Goal: Information Seeking & Learning: Learn about a topic

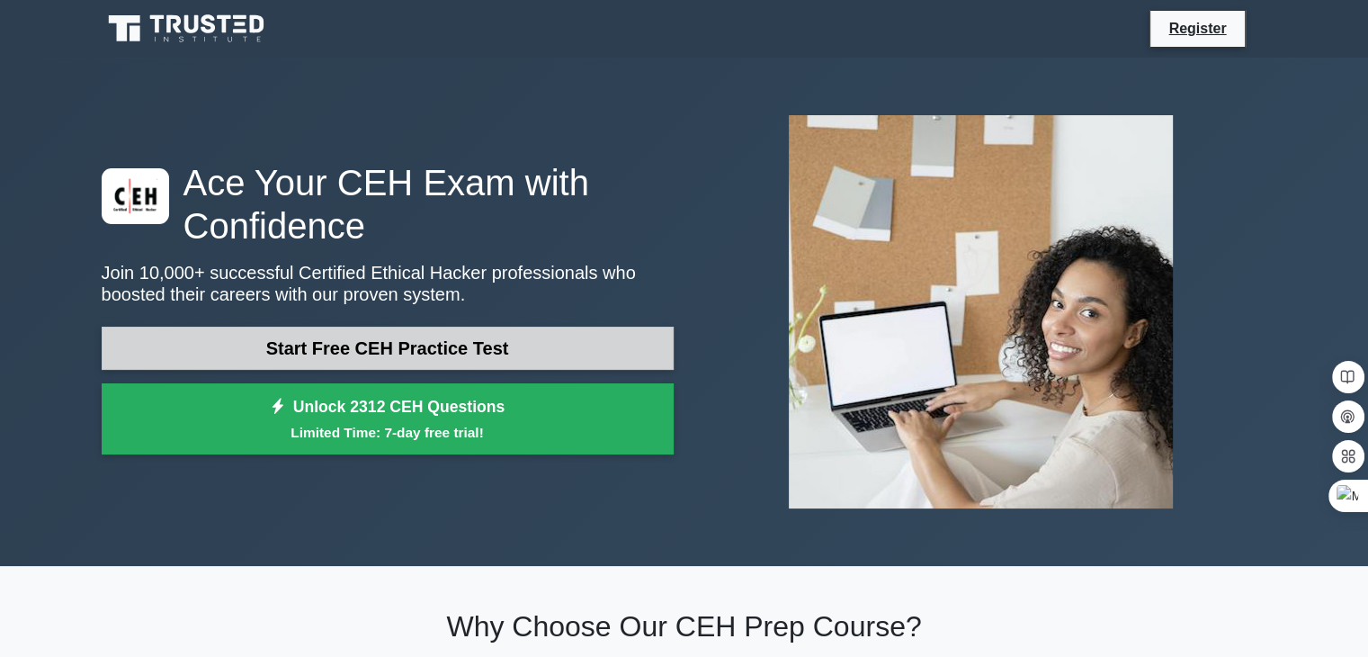
click at [443, 346] on link "Start Free CEH Practice Test" at bounding box center [388, 348] width 572 height 43
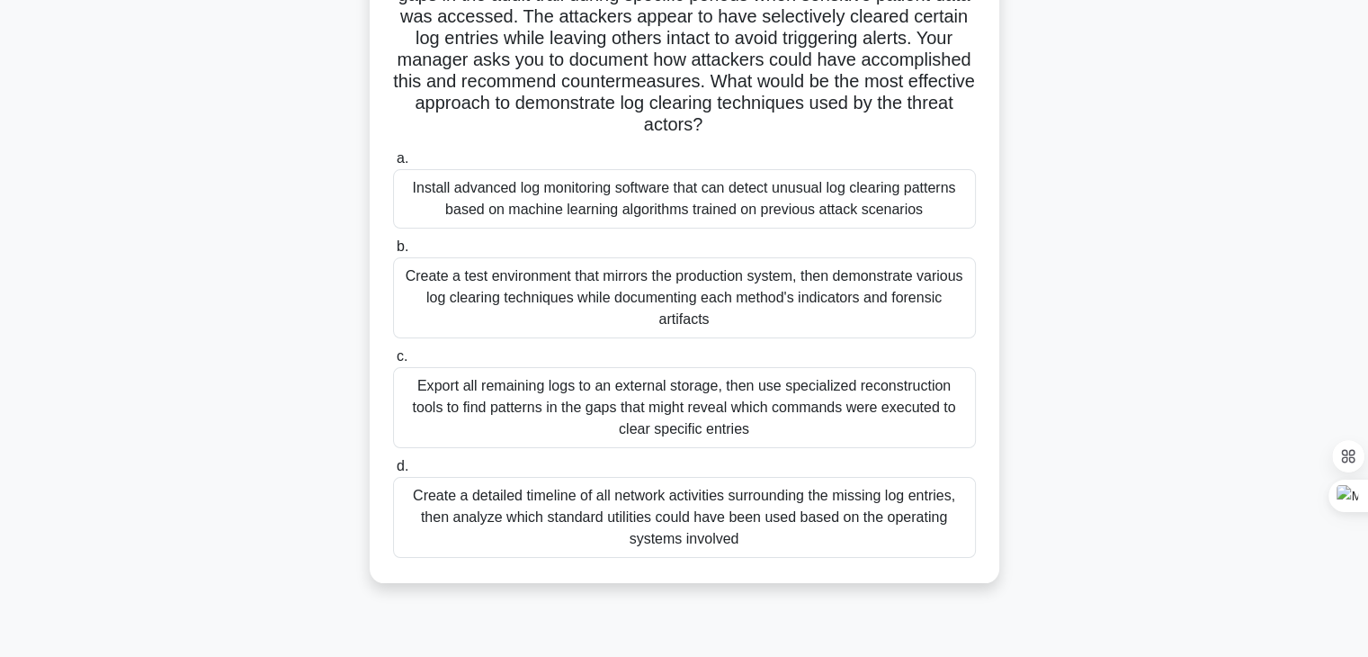
scroll to position [180, 0]
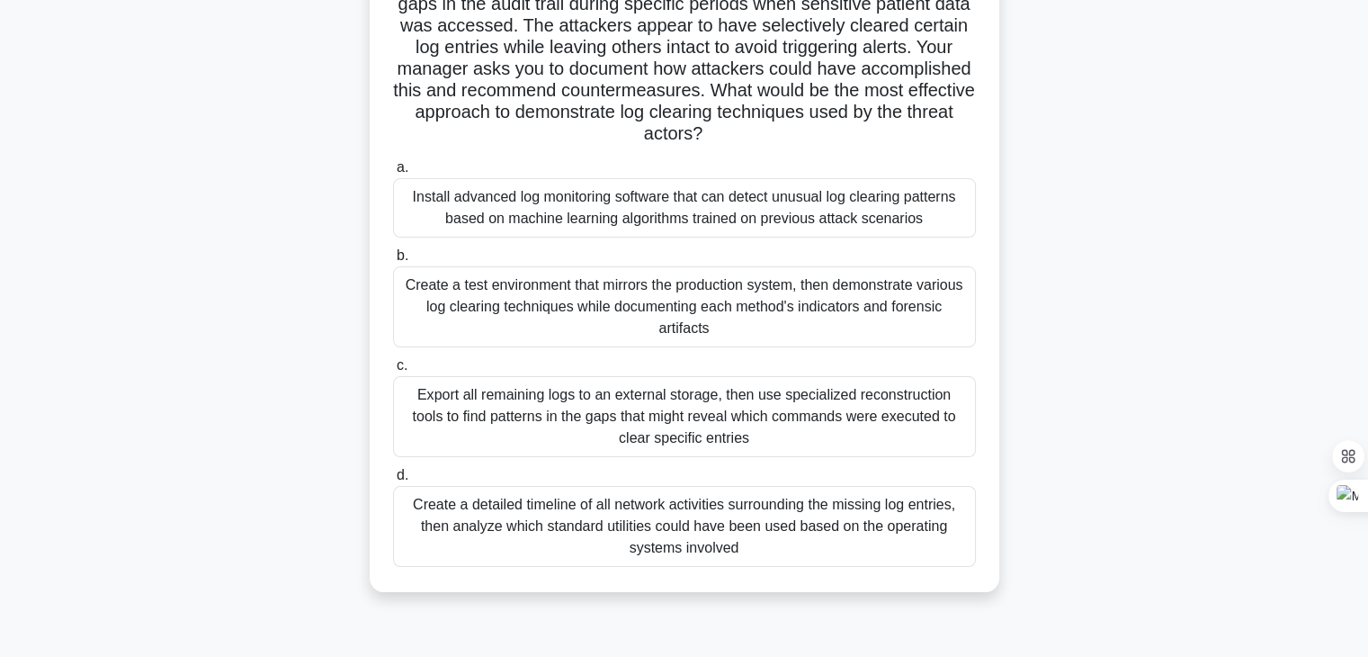
click at [594, 215] on div "Install advanced log monitoring software that can detect unusual log clearing p…" at bounding box center [684, 207] width 583 height 59
click at [393, 174] on input "a. Install advanced log monitoring software that can detect unusual log clearin…" at bounding box center [393, 168] width 0 height 12
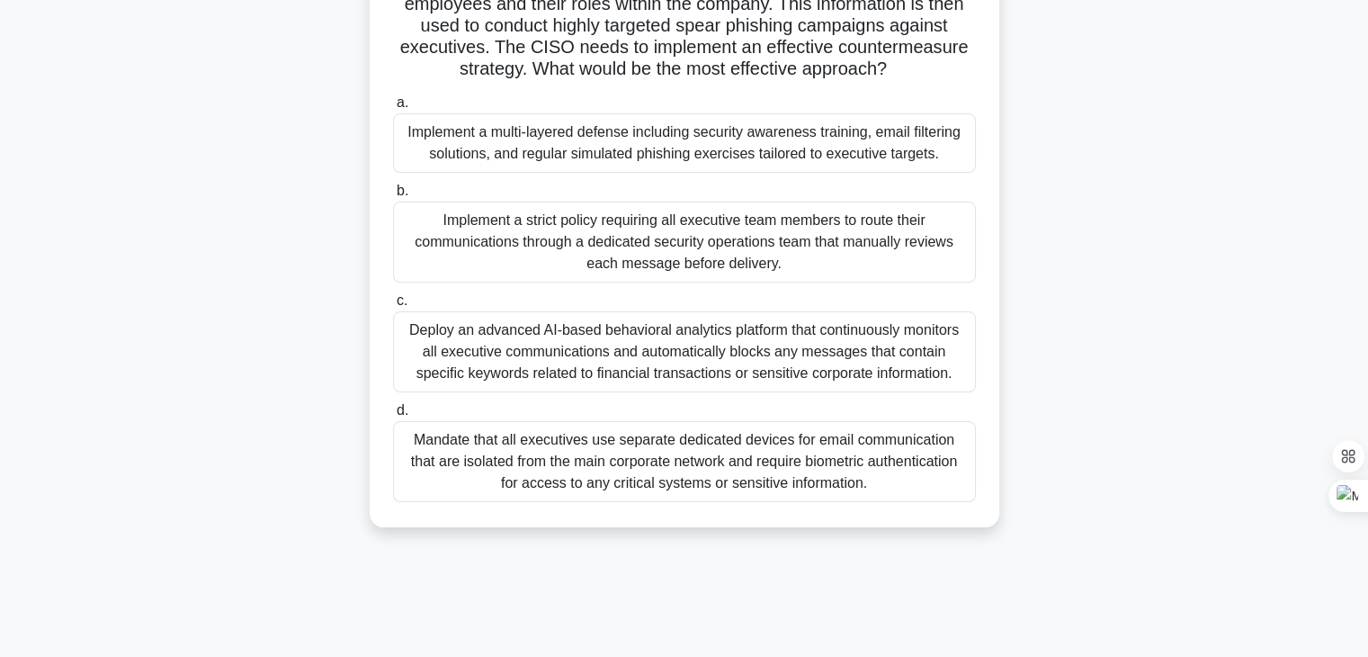
click at [651, 490] on div "Mandate that all executives use separate dedicated devices for email communicat…" at bounding box center [684, 461] width 583 height 81
click at [393, 417] on input "d. Mandate that all executives use separate dedicated devices for email communi…" at bounding box center [393, 411] width 0 height 12
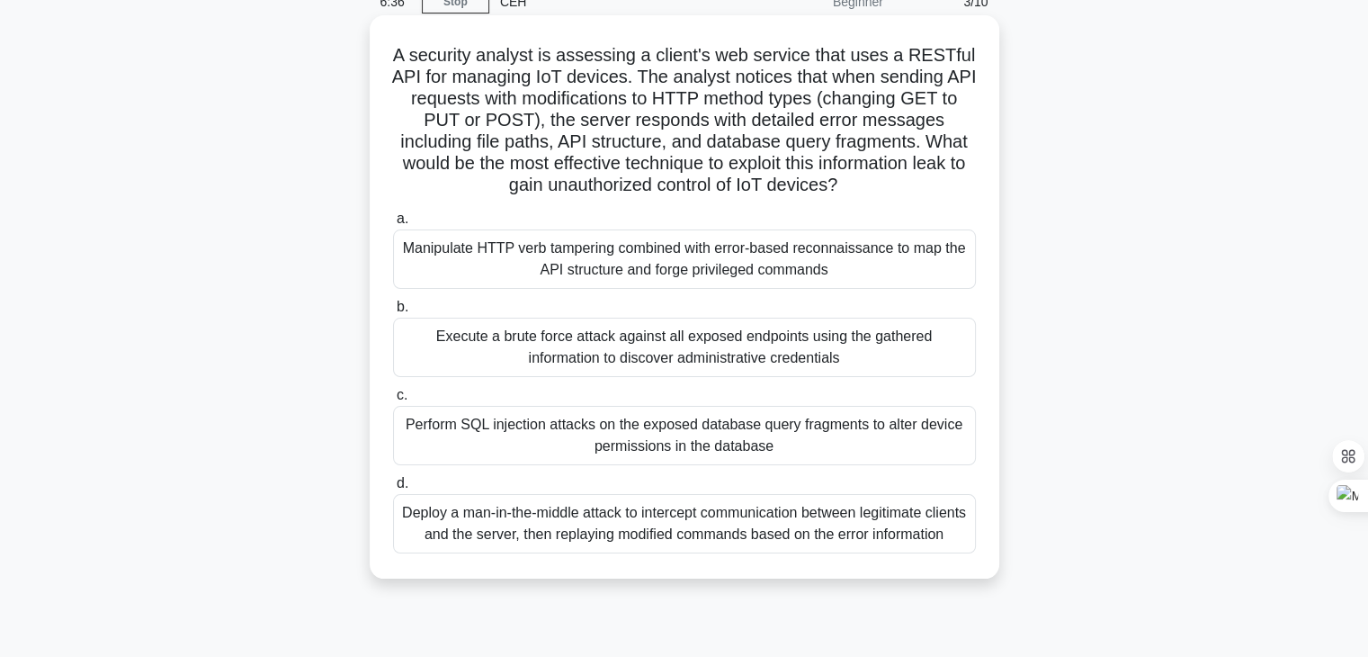
scroll to position [90, 0]
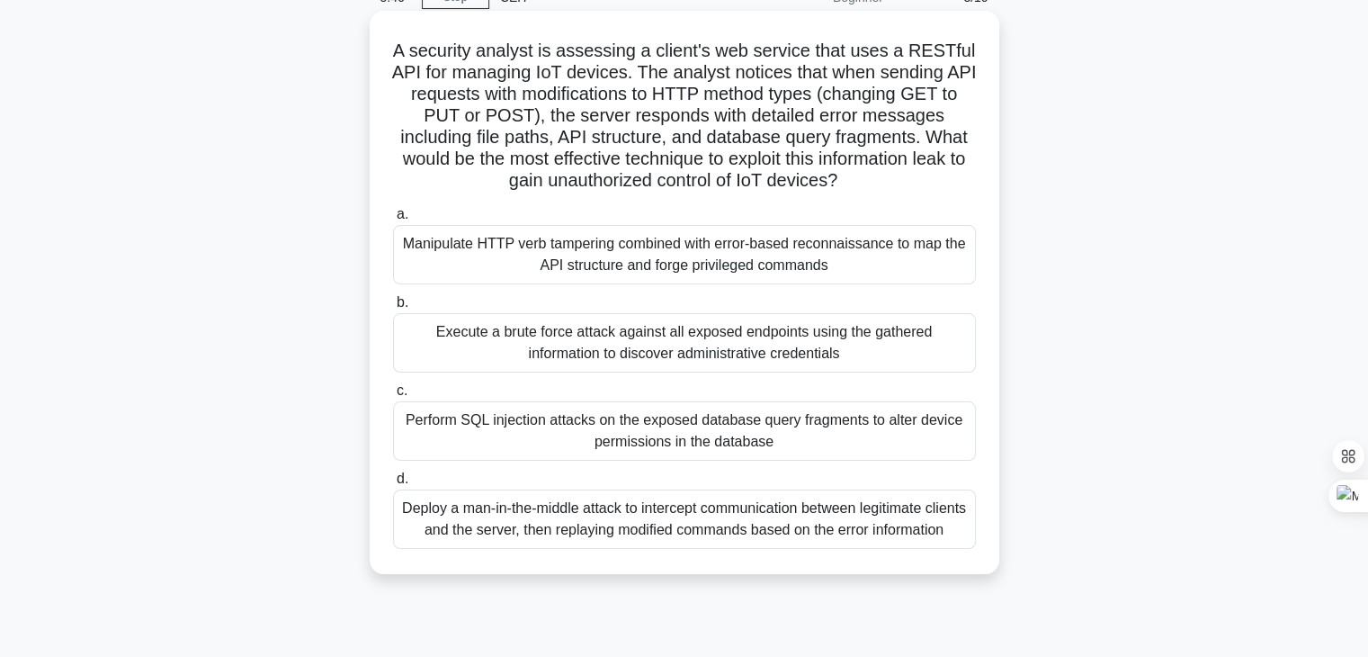
click at [561, 532] on div "Deploy a man-in-the-middle attack to intercept communication between legitimate…" at bounding box center [684, 518] width 583 height 59
click at [393, 485] on input "d. Deploy a man-in-the-middle attack to intercept communication between legitim…" at bounding box center [393, 479] width 0 height 12
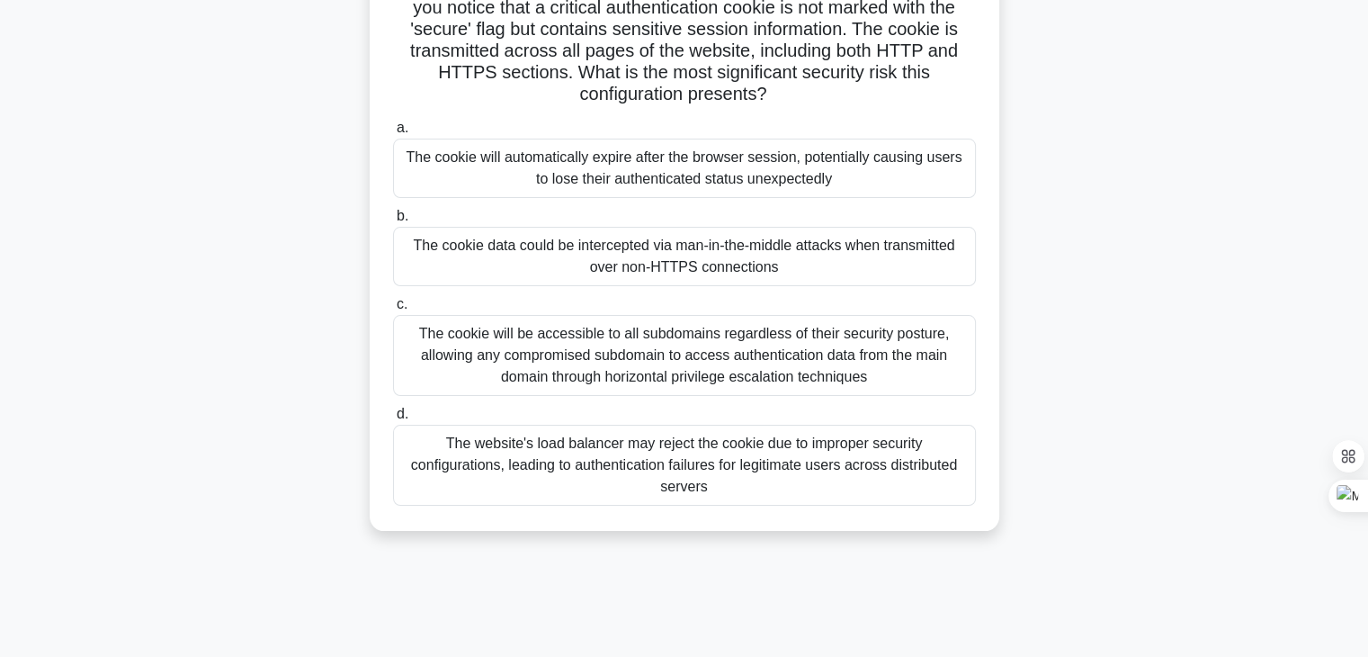
scroll to position [180, 0]
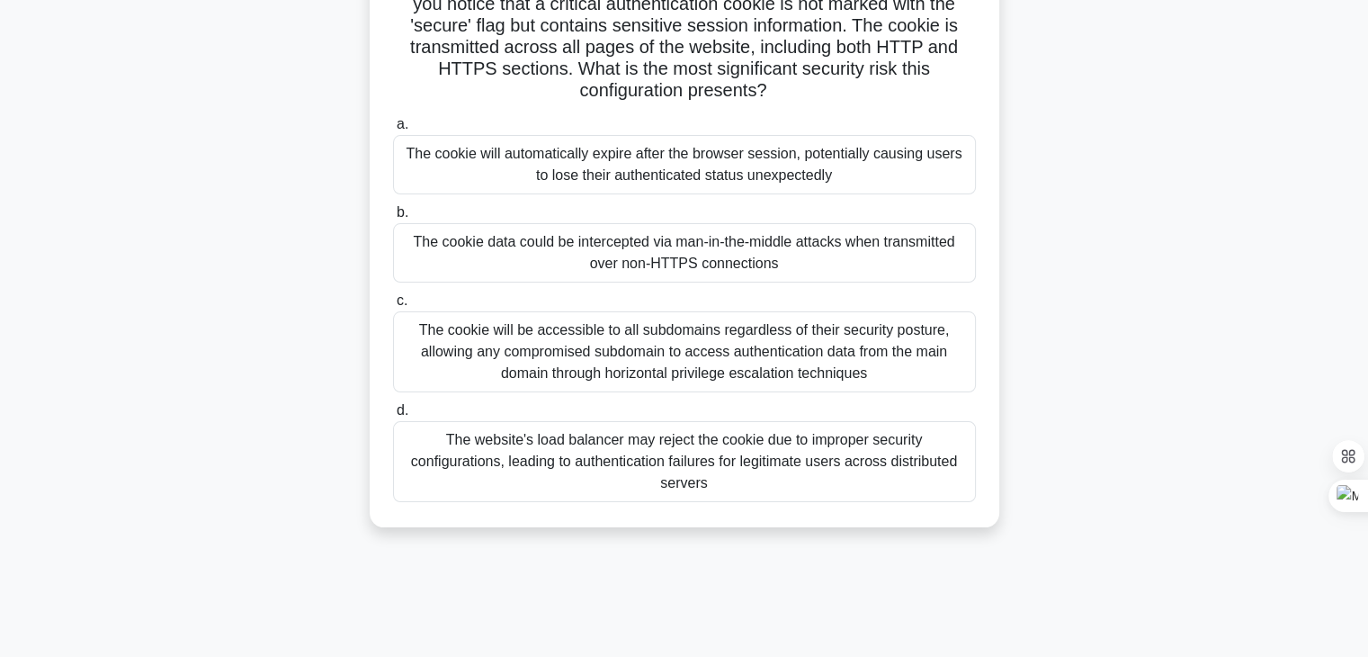
click at [676, 472] on div "The website's load balancer may reject the cookie due to improper security conf…" at bounding box center [684, 461] width 583 height 81
click at [393, 417] on input "d. The website's load balancer may reject the cookie due to improper security c…" at bounding box center [393, 411] width 0 height 12
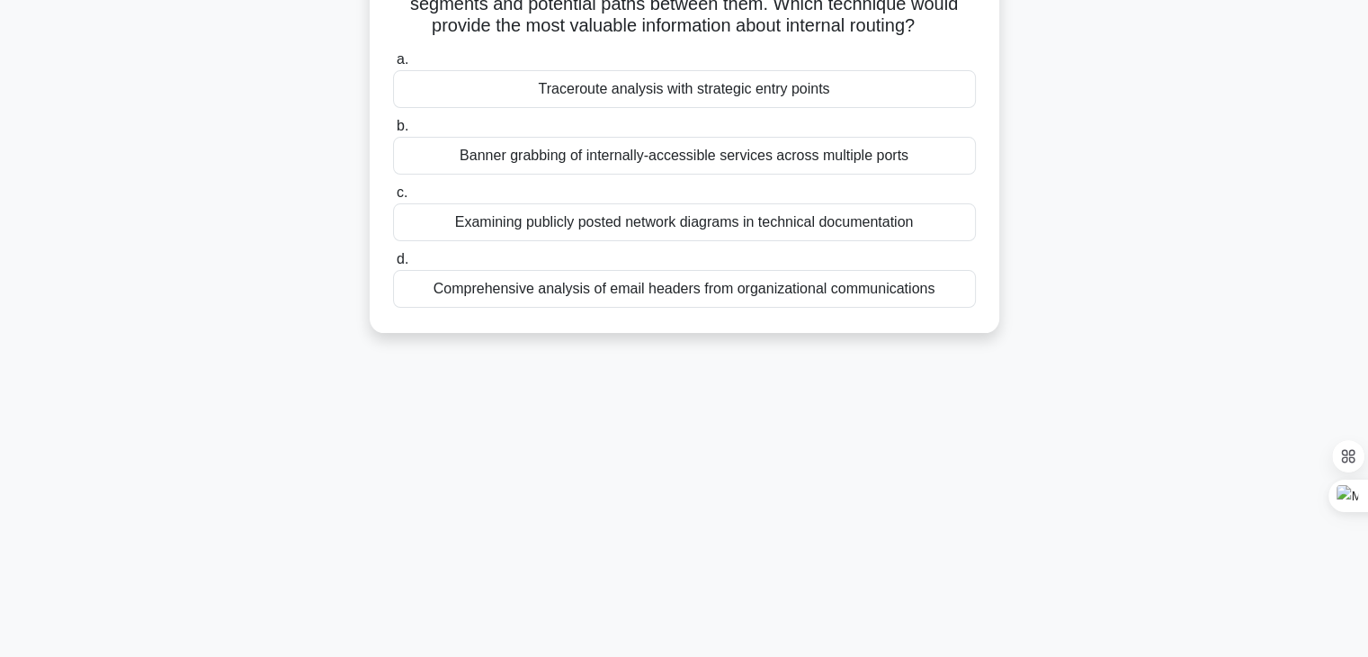
click at [688, 308] on div "Comprehensive analysis of email headers from organizational communications" at bounding box center [684, 289] width 583 height 38
click at [393, 265] on input "d. Comprehensive analysis of email headers from organizational communications" at bounding box center [393, 260] width 0 height 12
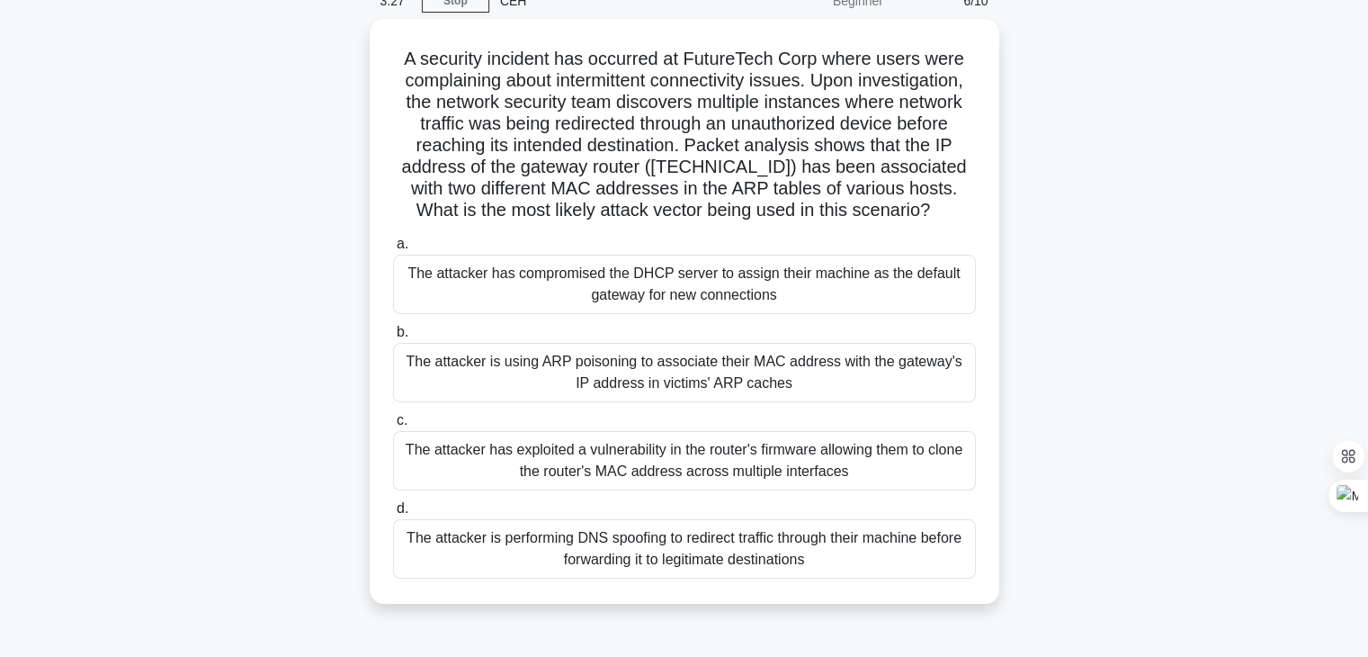
scroll to position [90, 0]
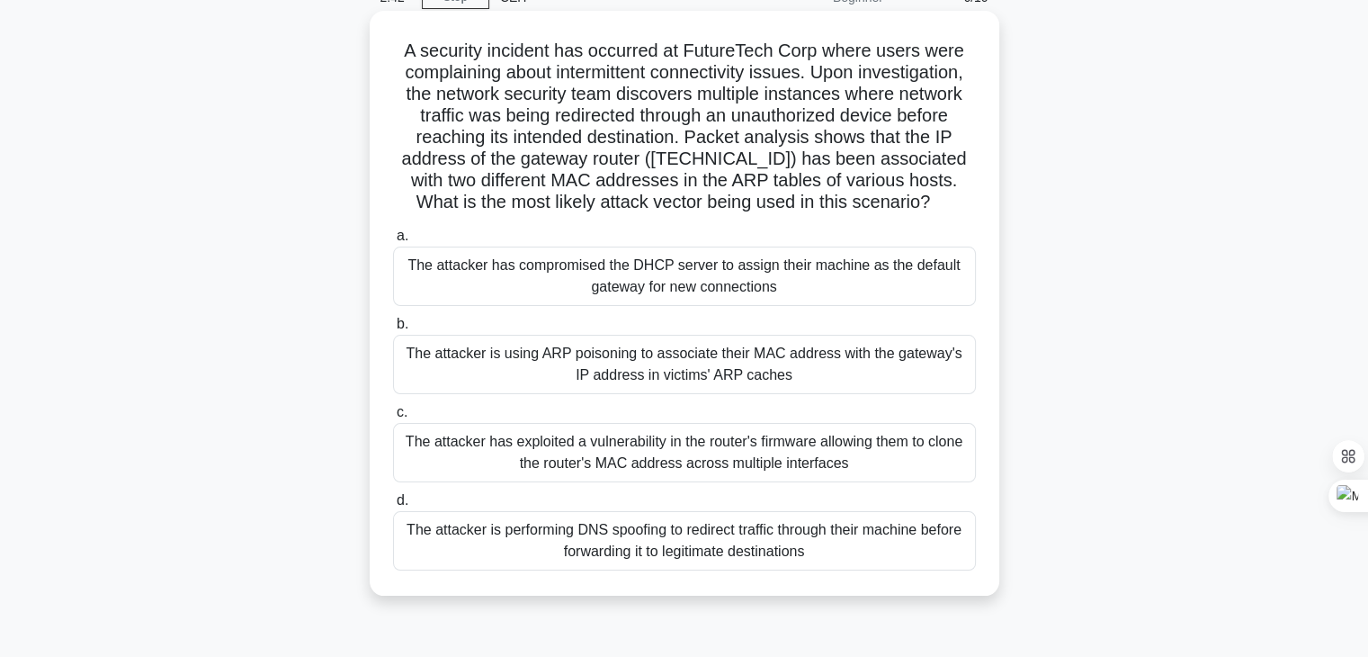
click at [605, 365] on div "The attacker is using ARP poisoning to associate their MAC address with the gat…" at bounding box center [684, 364] width 583 height 59
click at [393, 330] on input "b. The attacker is using ARP poisoning to associate their MAC address with the …" at bounding box center [393, 324] width 0 height 12
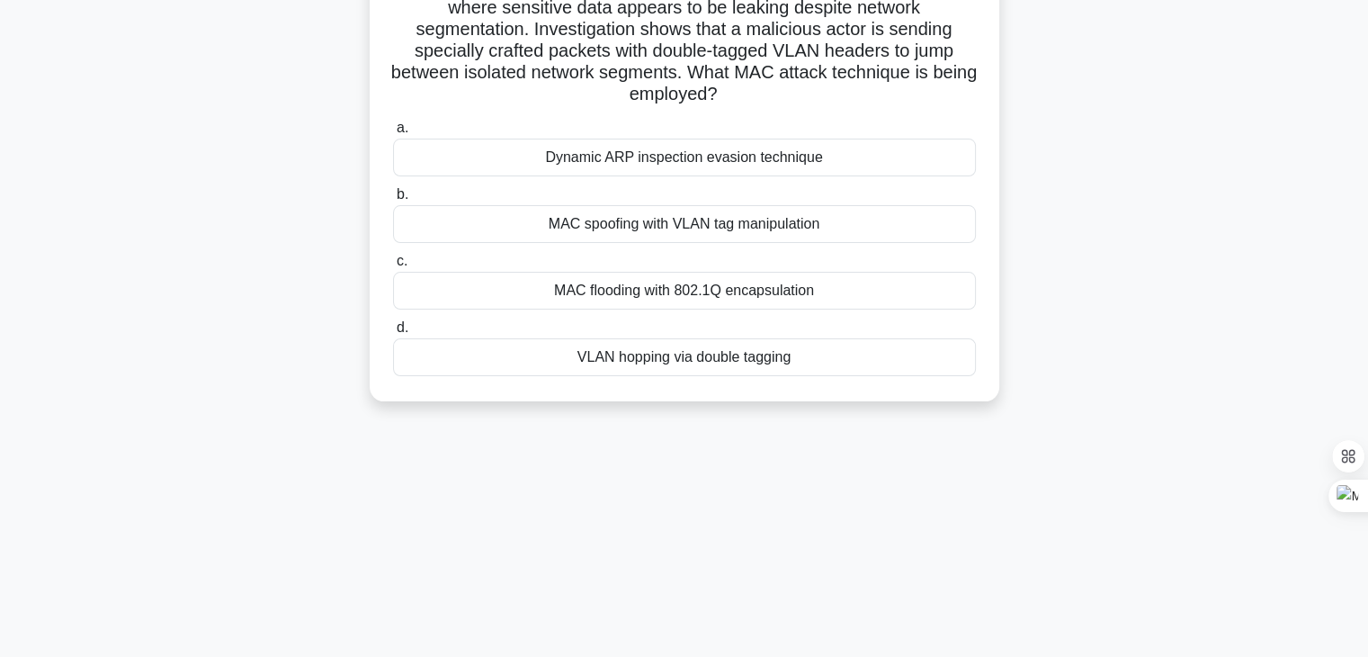
scroll to position [180, 0]
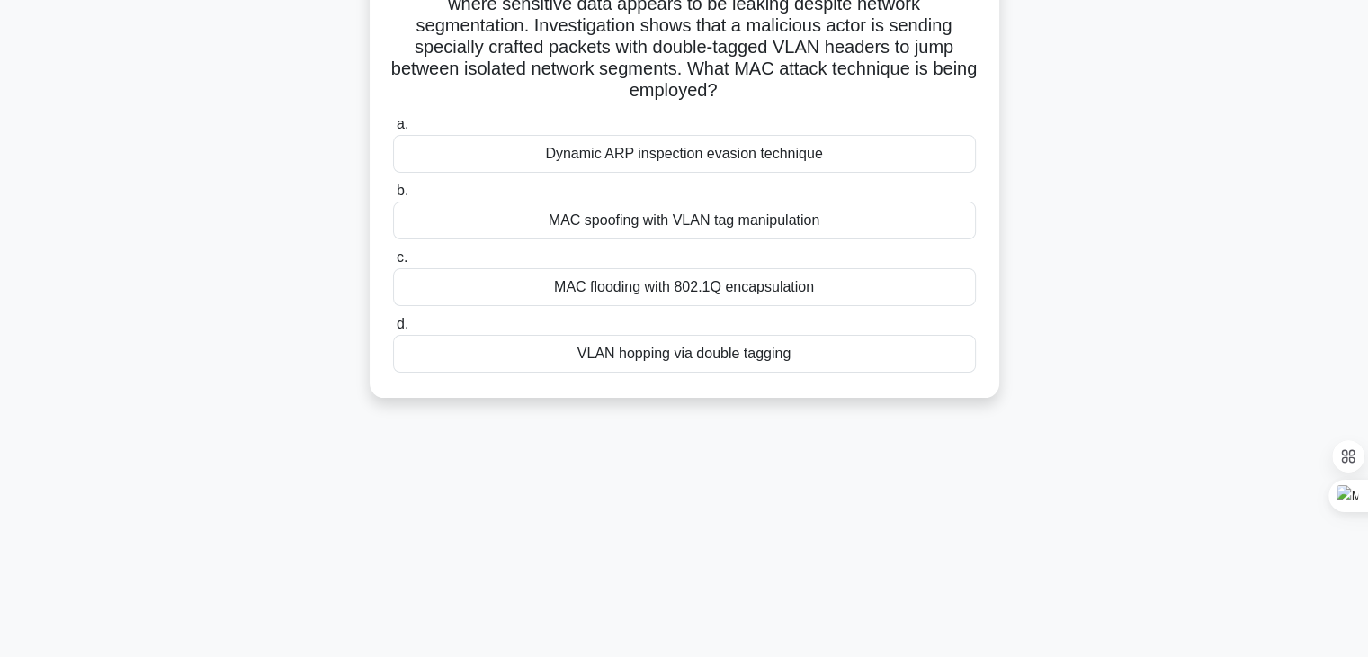
click at [605, 292] on div "MAC flooding with 802.1Q encapsulation" at bounding box center [684, 287] width 583 height 38
click at [393, 264] on input "c. MAC flooding with 802.1Q encapsulation" at bounding box center [393, 258] width 0 height 12
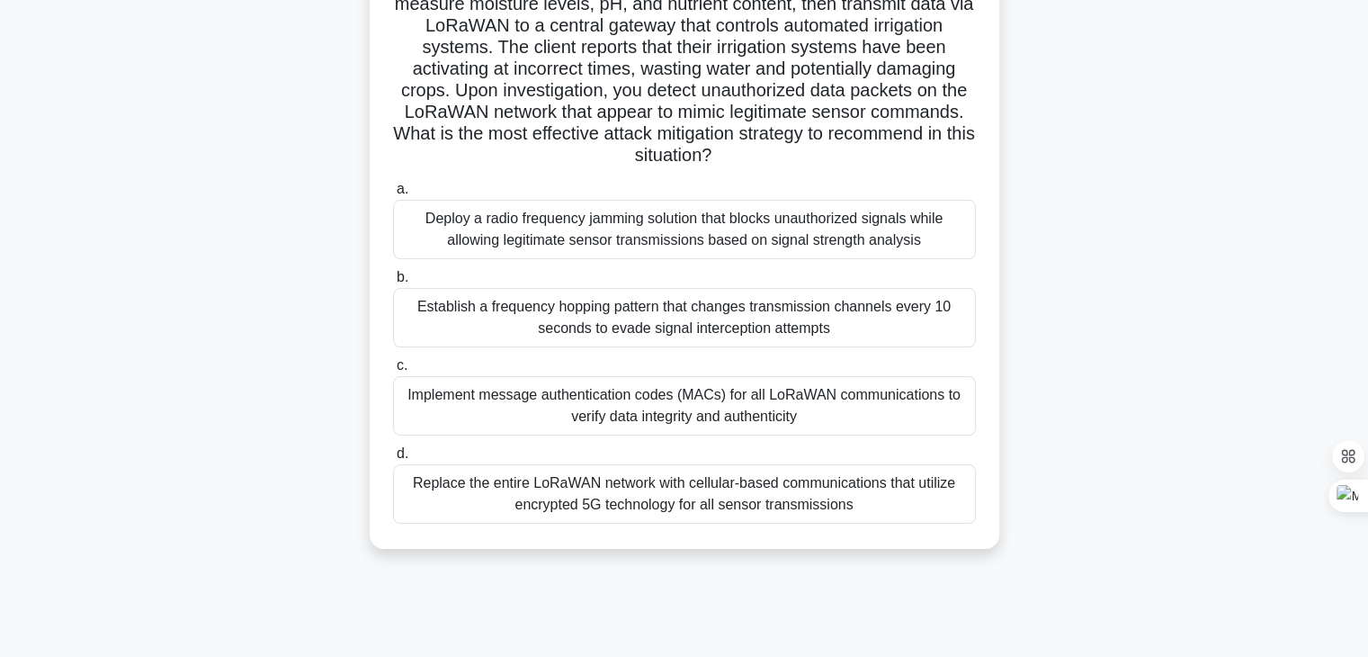
click at [578, 405] on div "Implement message authentication codes (MACs) for all LoRaWAN communications to…" at bounding box center [684, 405] width 583 height 59
click at [393, 372] on input "c. Implement message authentication codes (MACs) for all LoRaWAN communications…" at bounding box center [393, 366] width 0 height 12
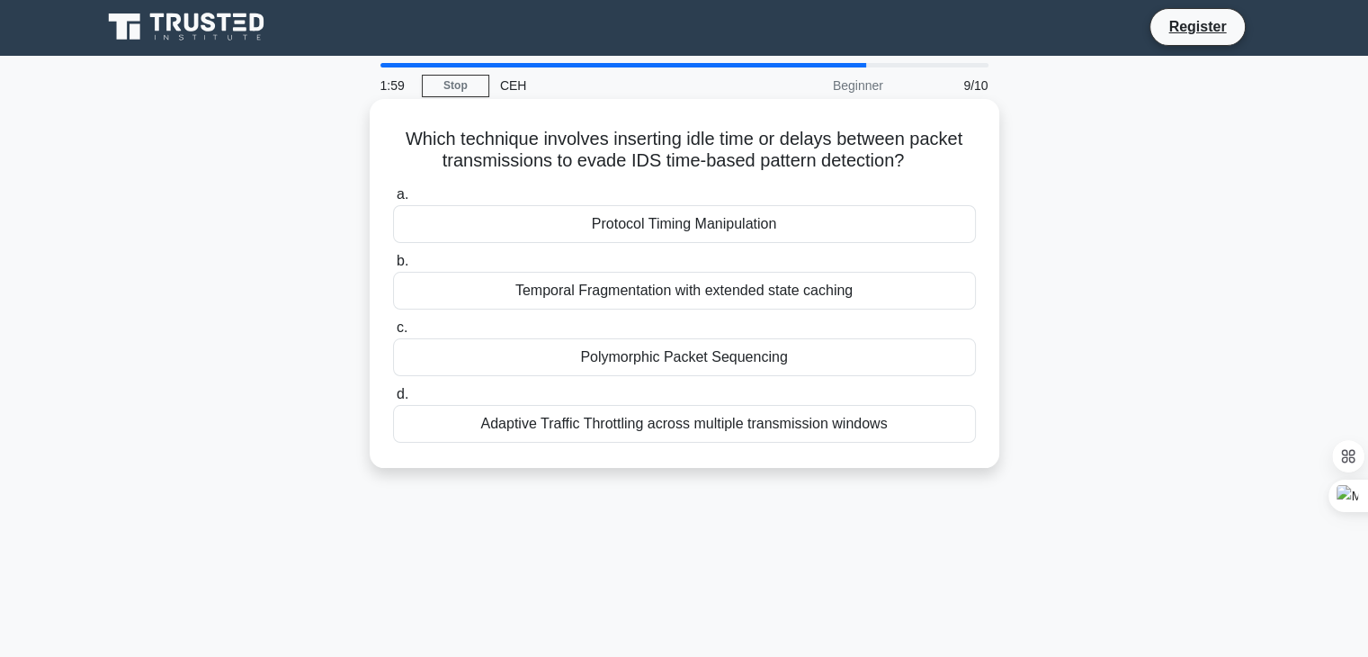
scroll to position [0, 0]
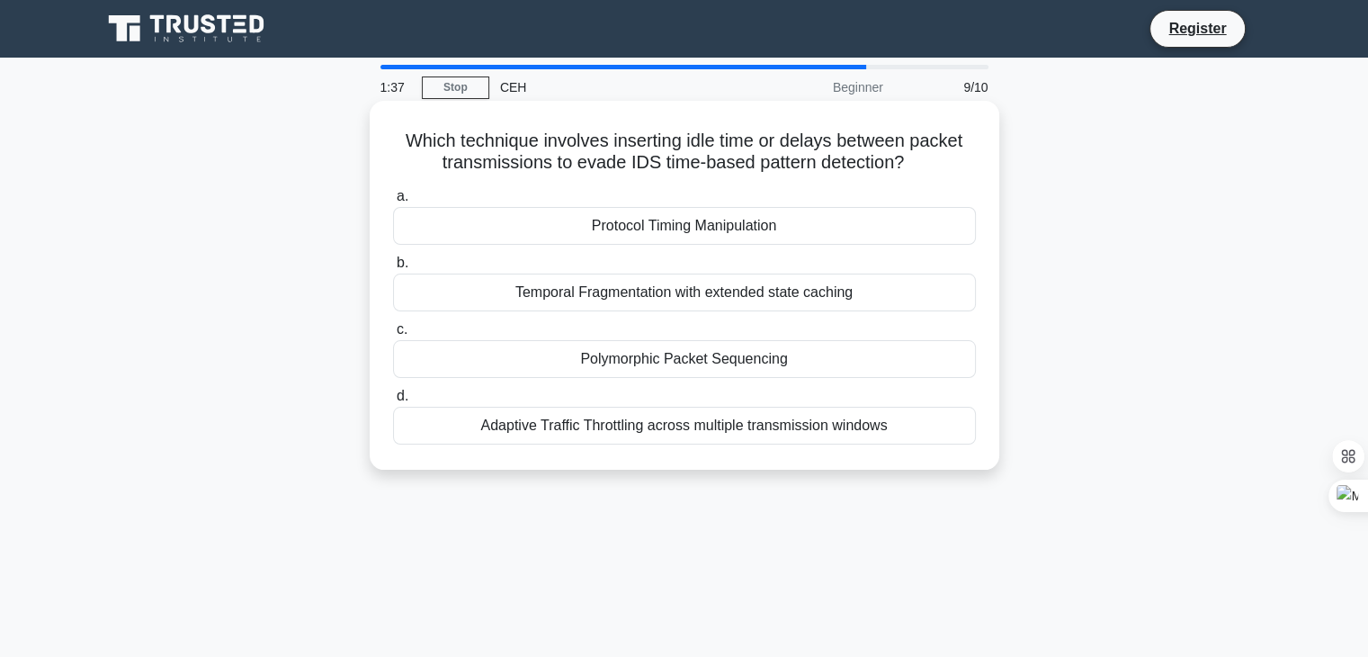
click at [709, 229] on div "Protocol Timing Manipulation" at bounding box center [684, 226] width 583 height 38
click at [393, 202] on input "a. Protocol Timing Manipulation" at bounding box center [393, 197] width 0 height 12
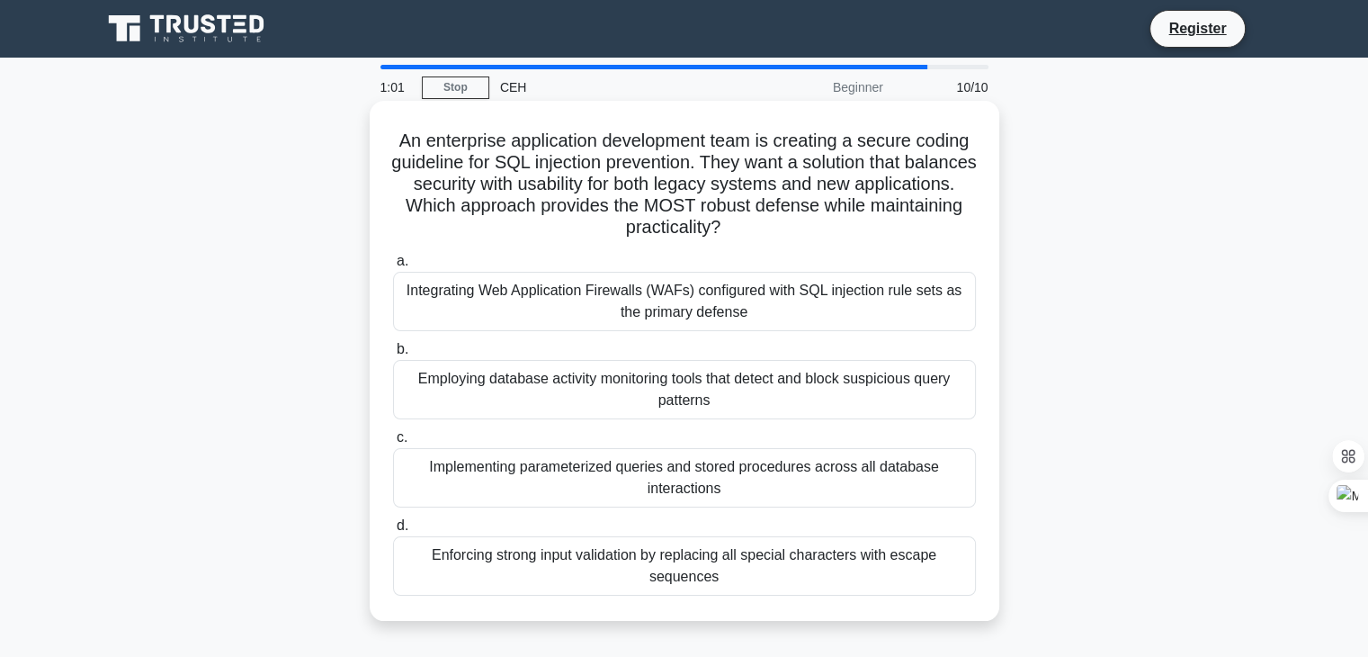
click at [614, 302] on div "Integrating Web Application Firewalls (WAFs) configured with SQL injection rule…" at bounding box center [684, 301] width 583 height 59
click at [393, 267] on input "a. Integrating Web Application Firewalls (WAFs) configured with SQL injection r…" at bounding box center [393, 262] width 0 height 12
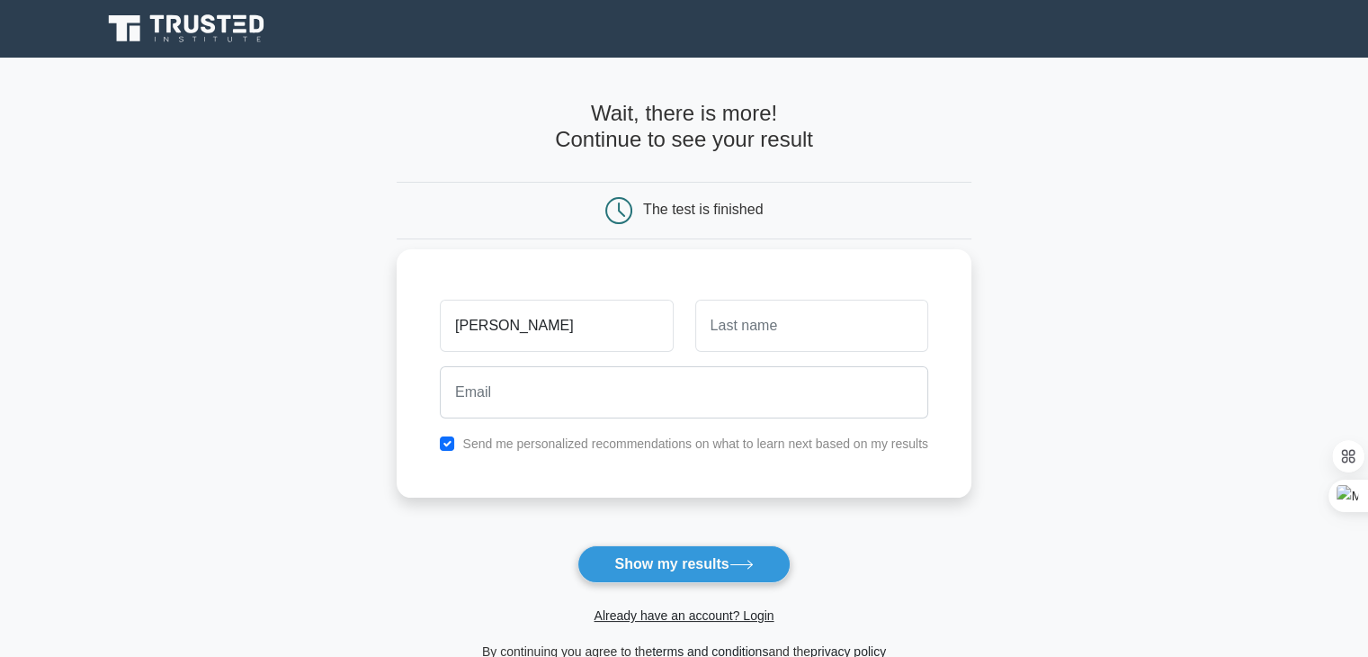
type input "shashank"
click at [864, 318] on input "text" at bounding box center [811, 326] width 233 height 52
type input "m"
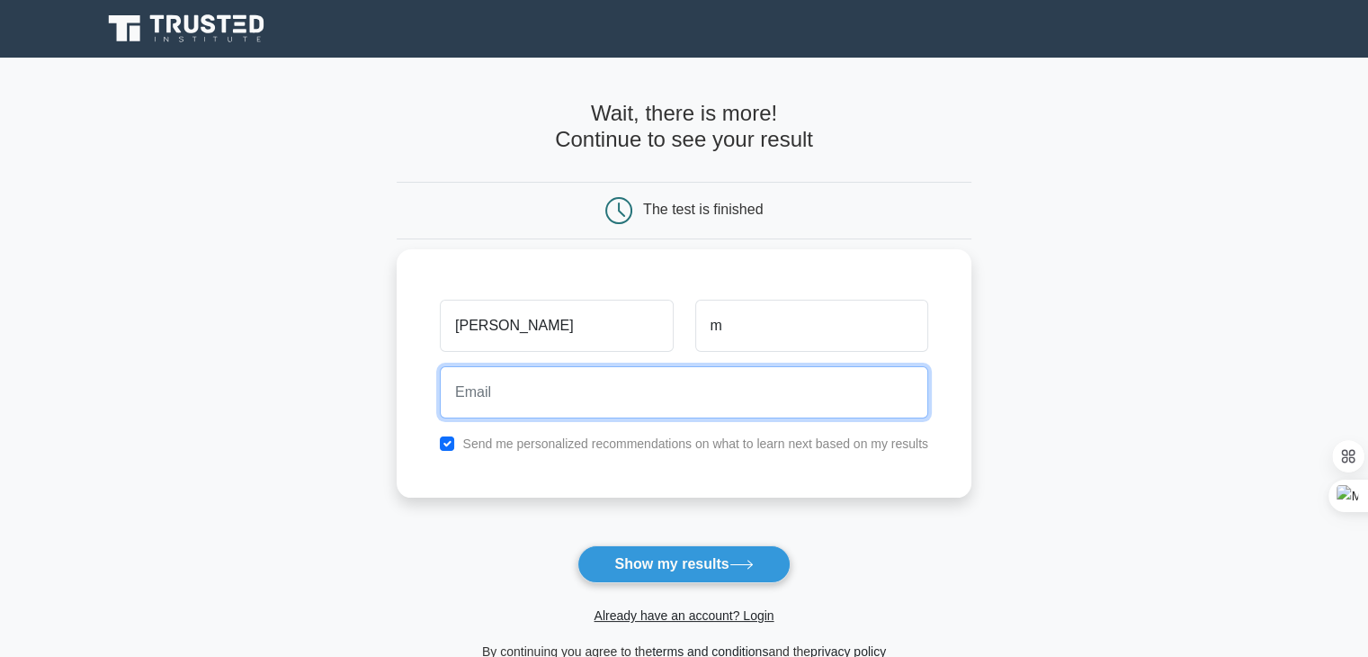
click at [705, 402] on input "email" at bounding box center [684, 392] width 489 height 52
type input "shashank10aug2001@gmail.com"
drag, startPoint x: 694, startPoint y: 390, endPoint x: 397, endPoint y: 381, distance: 297.0
click at [397, 381] on main "Wait, there is more! Continue to see your result The test is finished shashank m" at bounding box center [684, 382] width 1368 height 648
click at [542, 399] on input "email" at bounding box center [684, 392] width 489 height 52
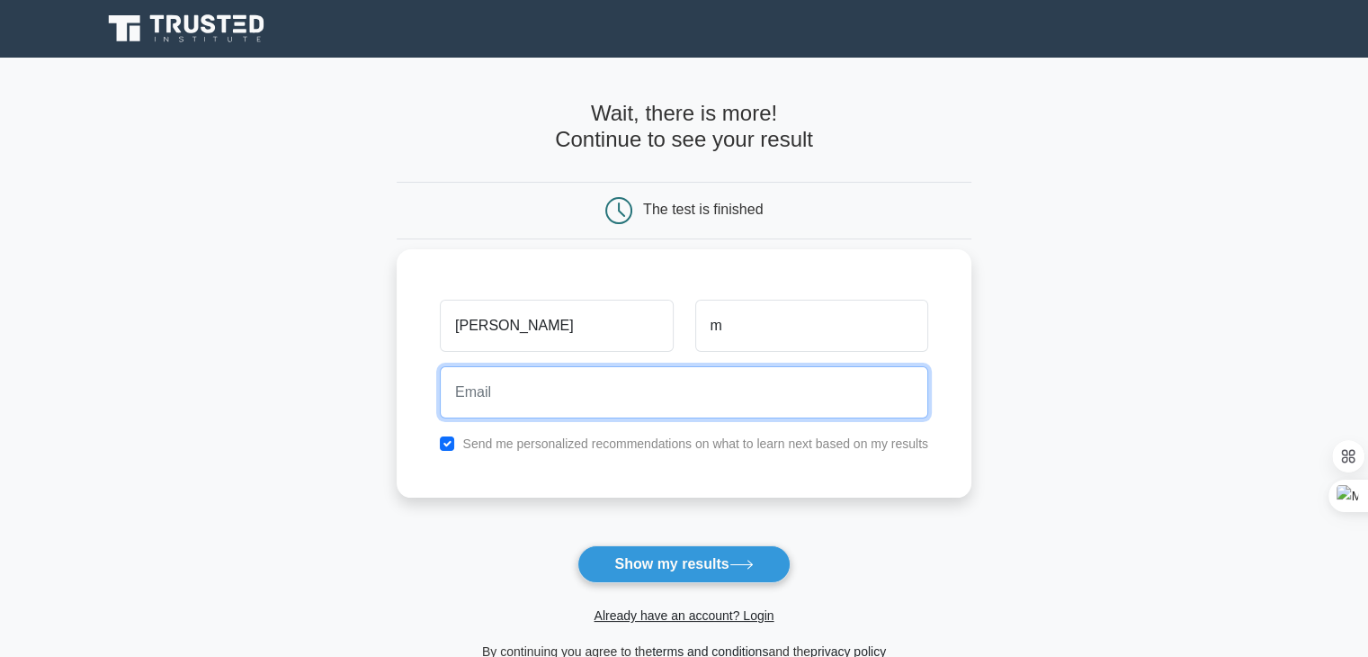
type input "shashank10aug2001@gmail.com"
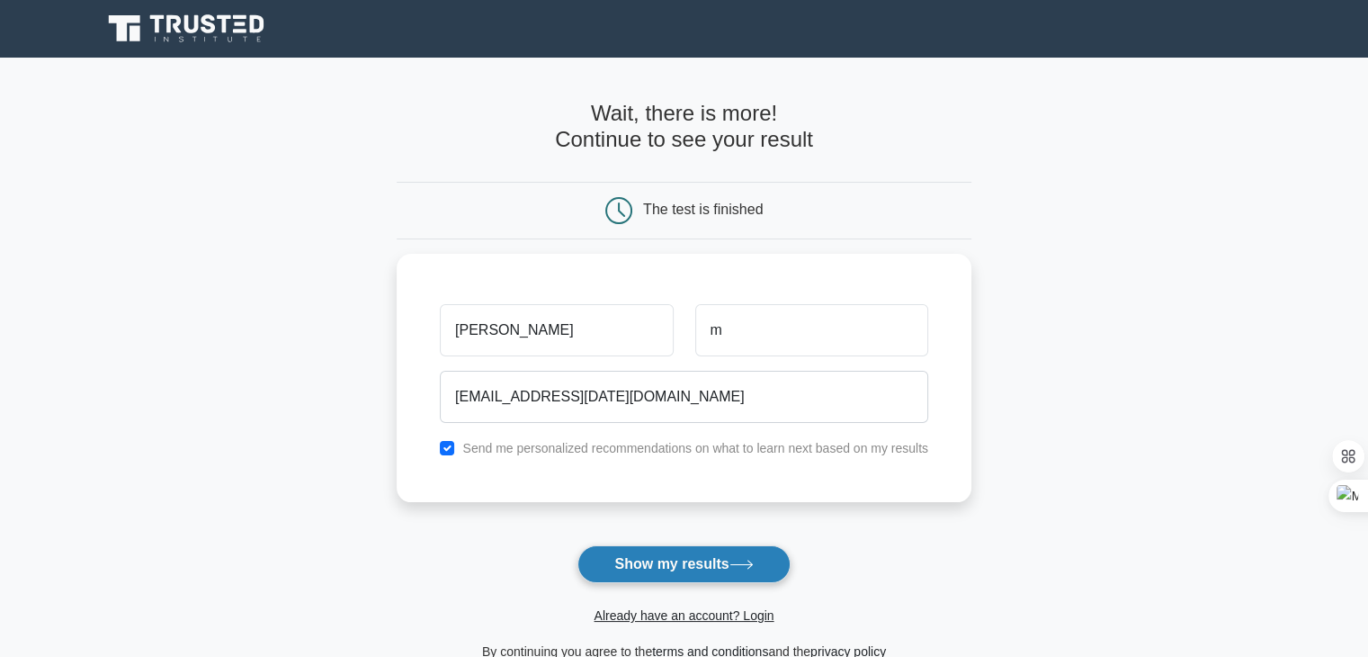
click at [659, 563] on button "Show my results" at bounding box center [684, 564] width 212 height 38
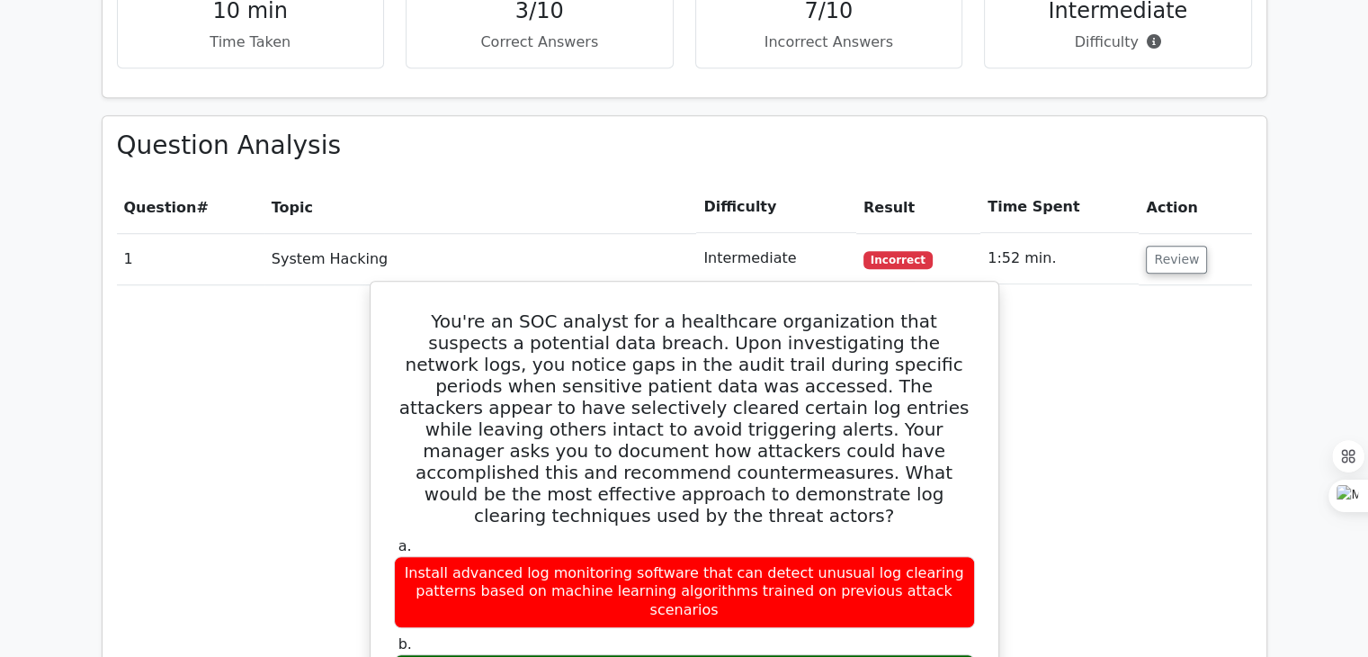
scroll to position [1350, 0]
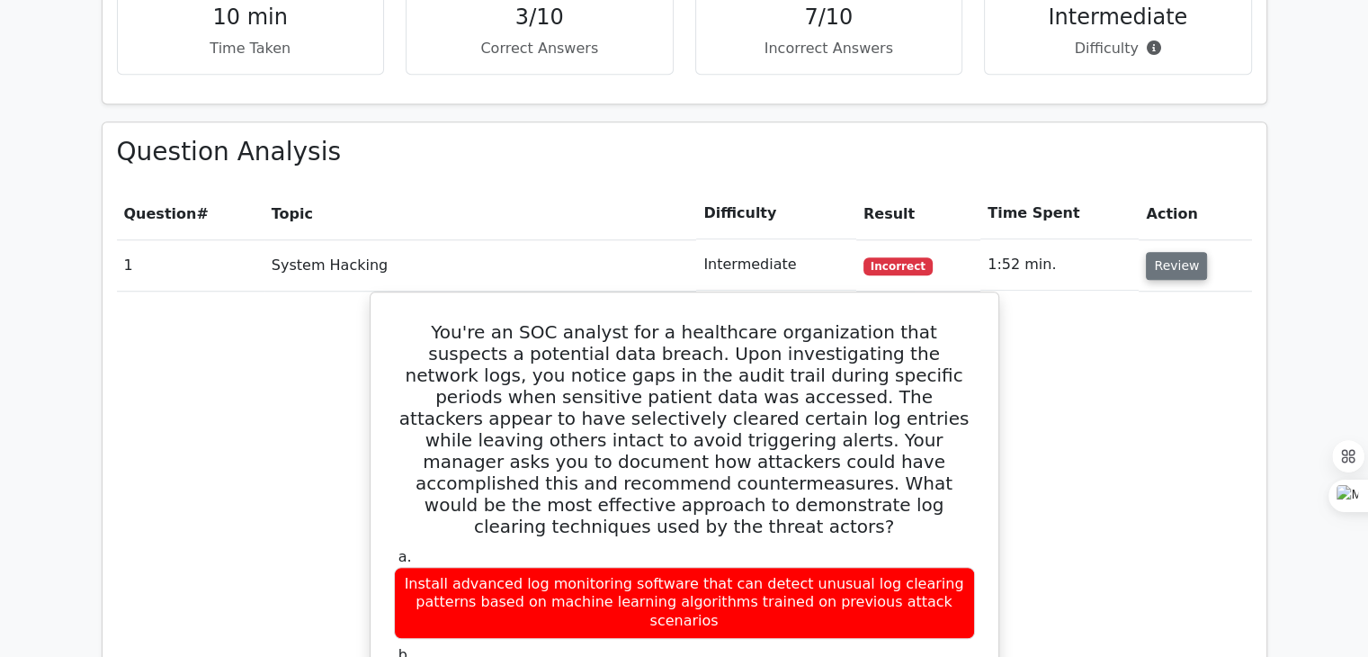
click at [1179, 252] on button "Review" at bounding box center [1176, 266] width 61 height 28
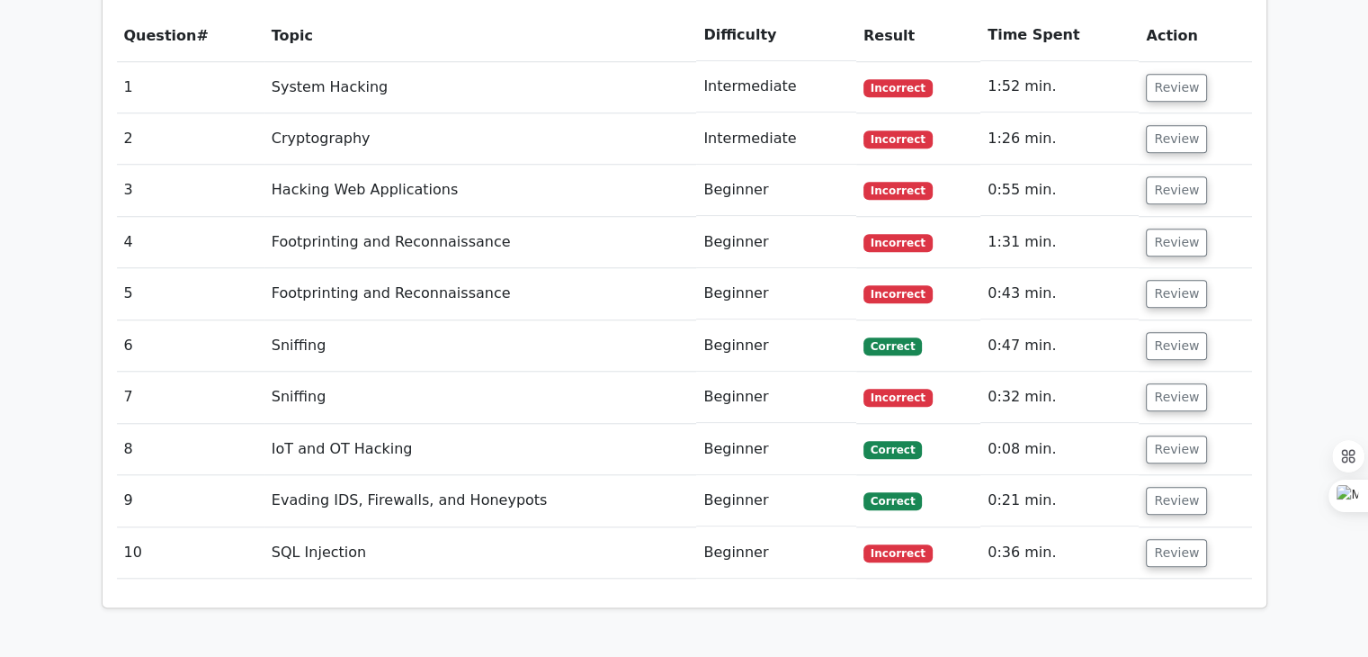
scroll to position [1529, 0]
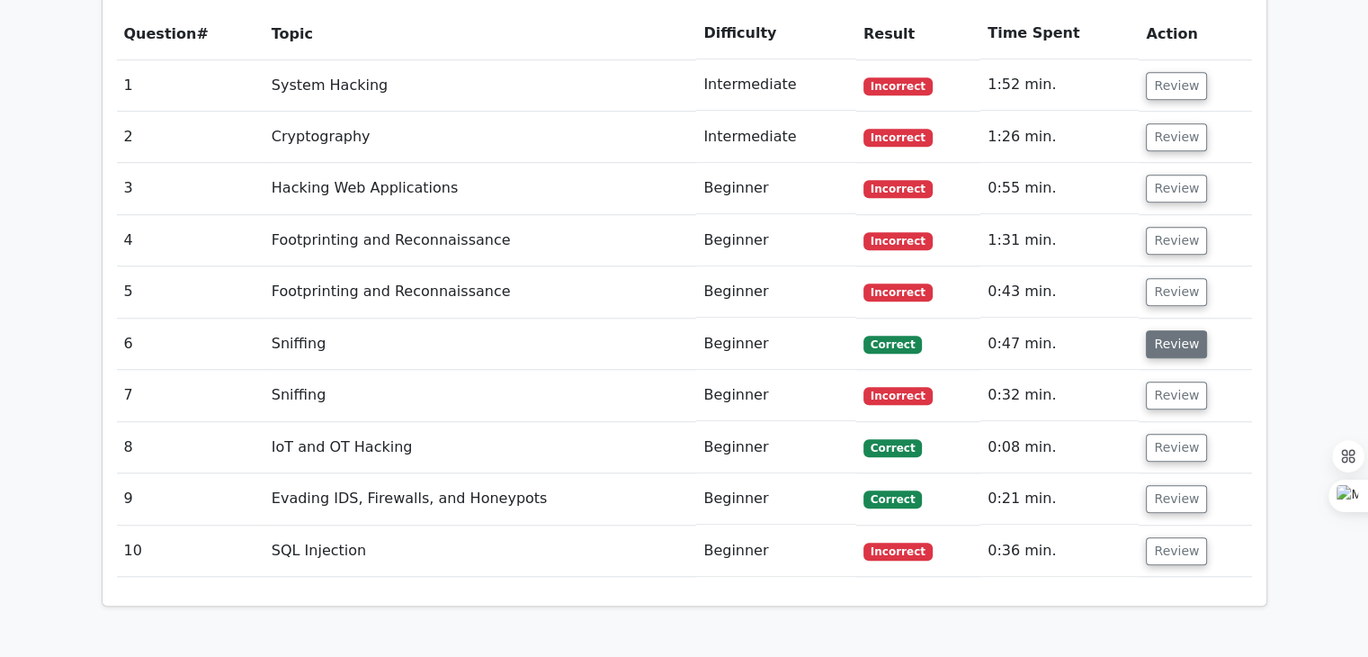
click at [1173, 330] on button "Review" at bounding box center [1176, 344] width 61 height 28
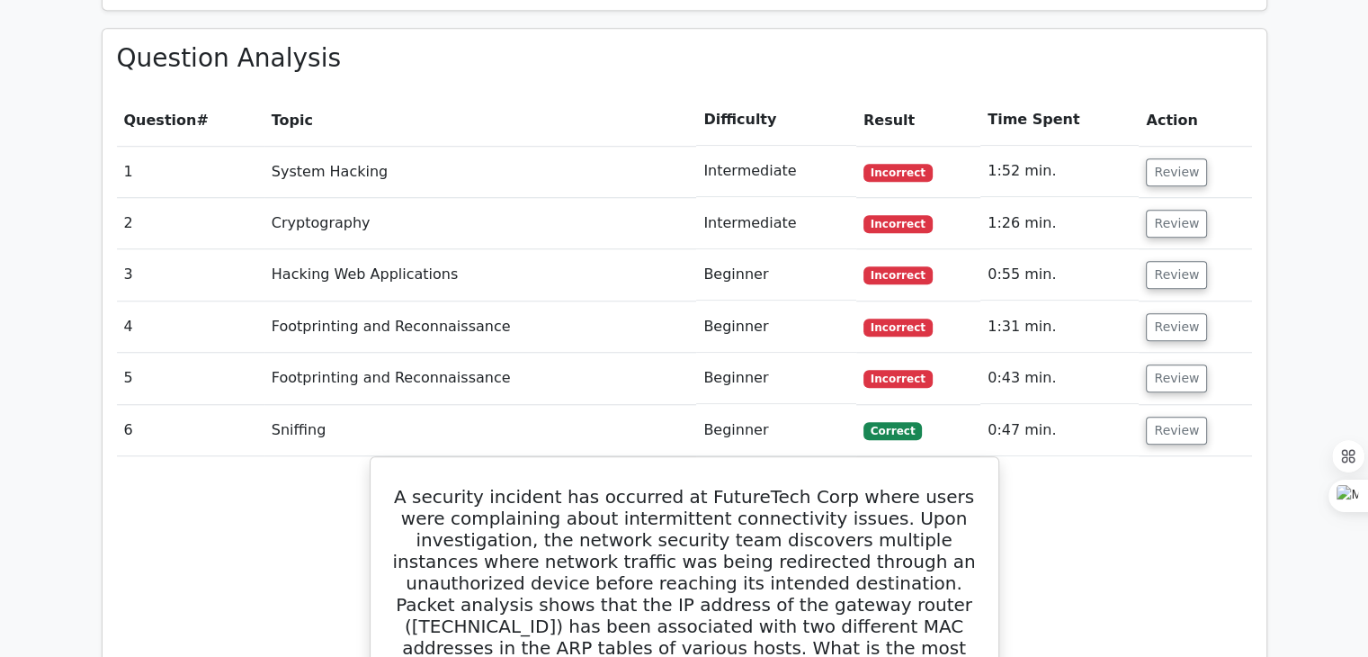
scroll to position [1439, 0]
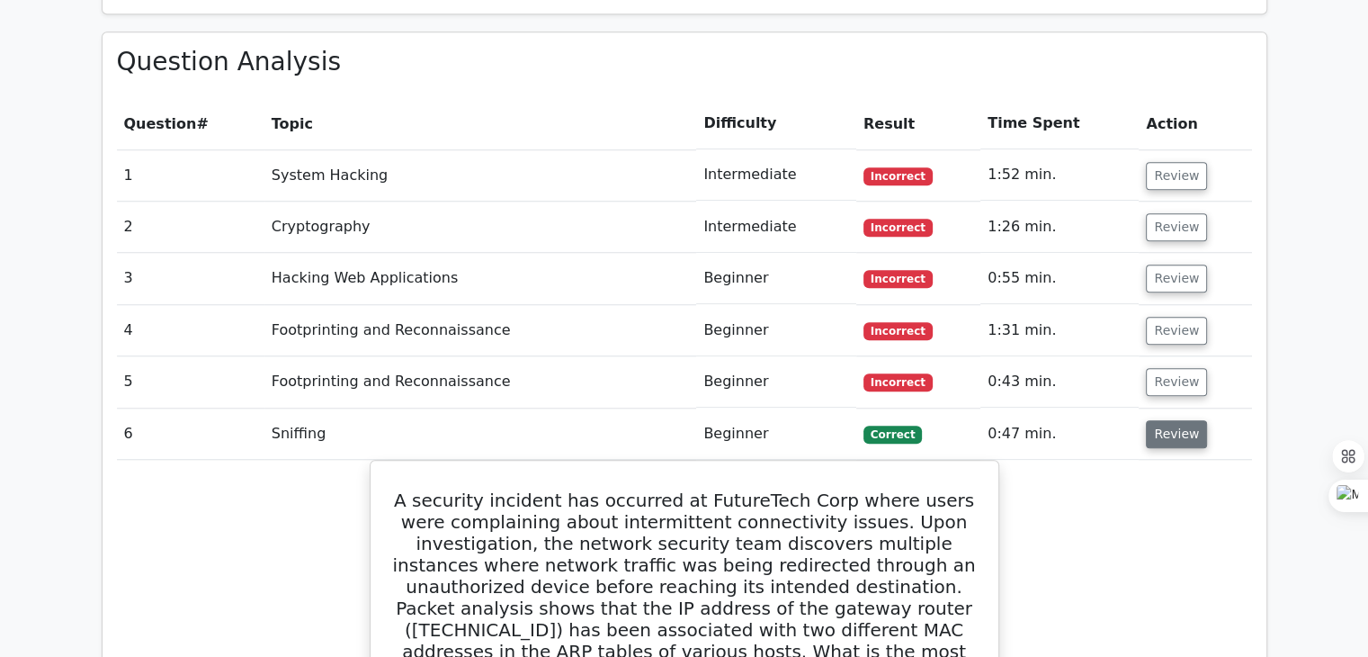
click at [1178, 420] on button "Review" at bounding box center [1176, 434] width 61 height 28
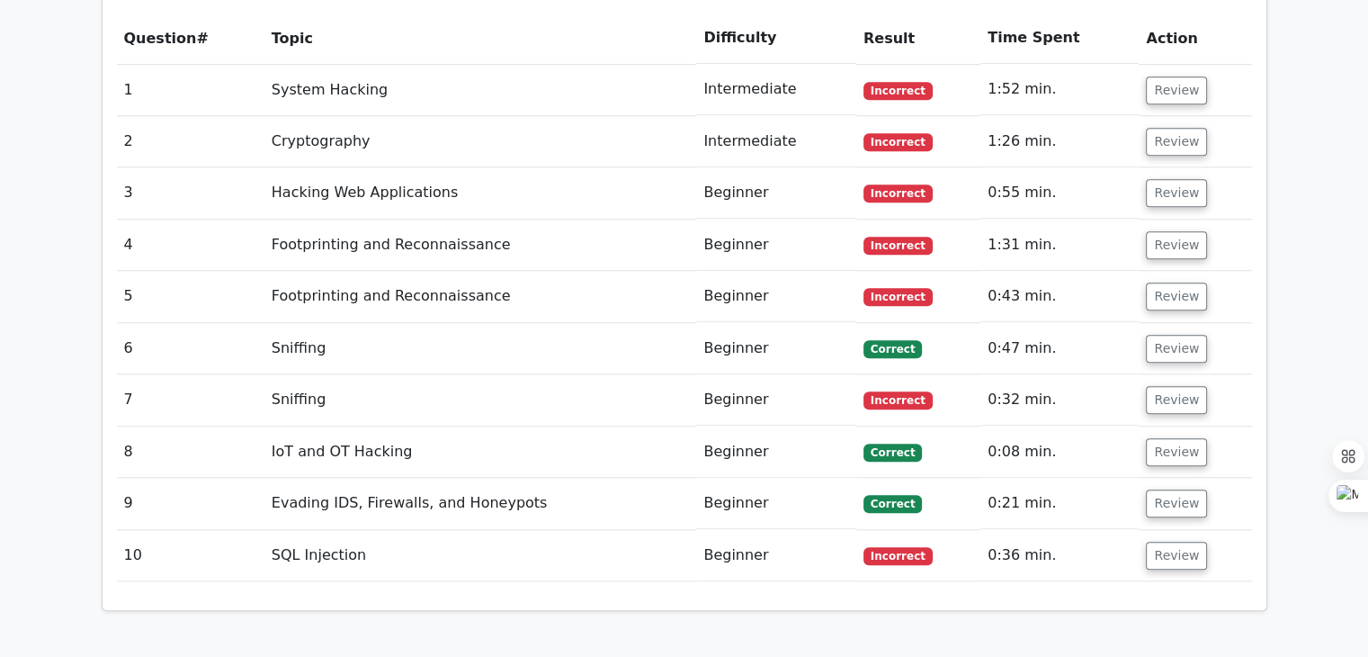
scroll to position [1529, 0]
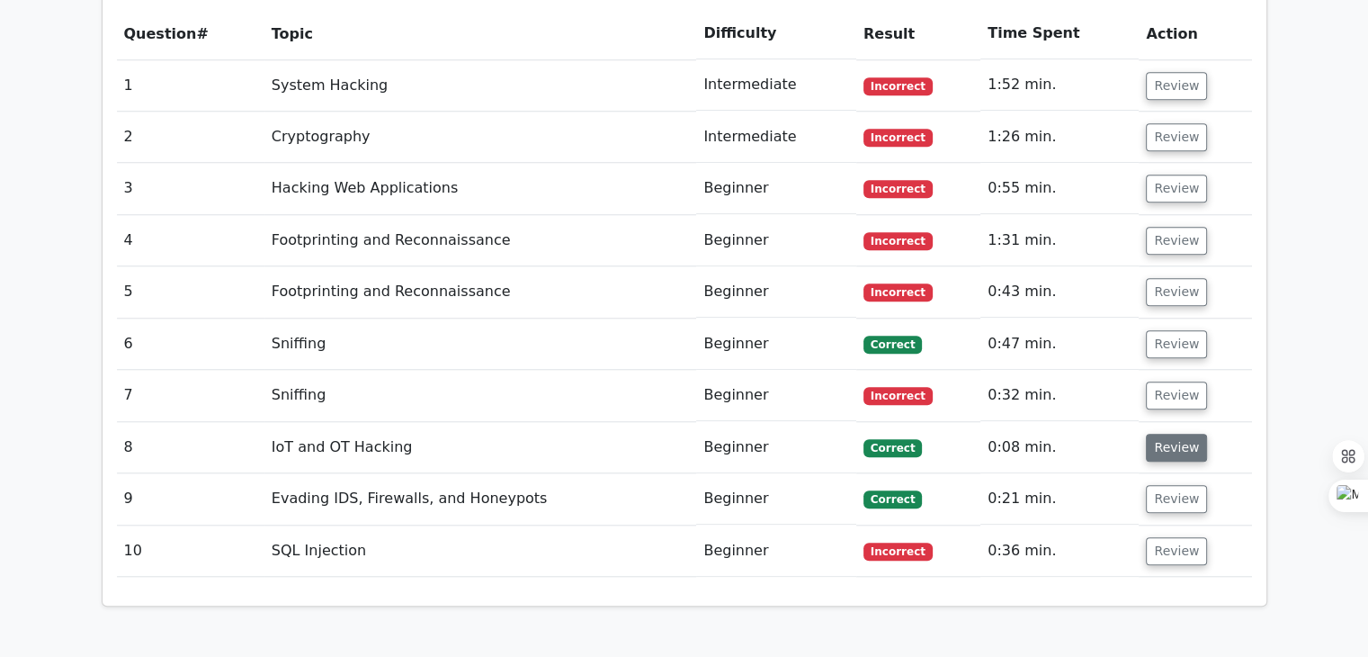
click at [1167, 434] on button "Review" at bounding box center [1176, 448] width 61 height 28
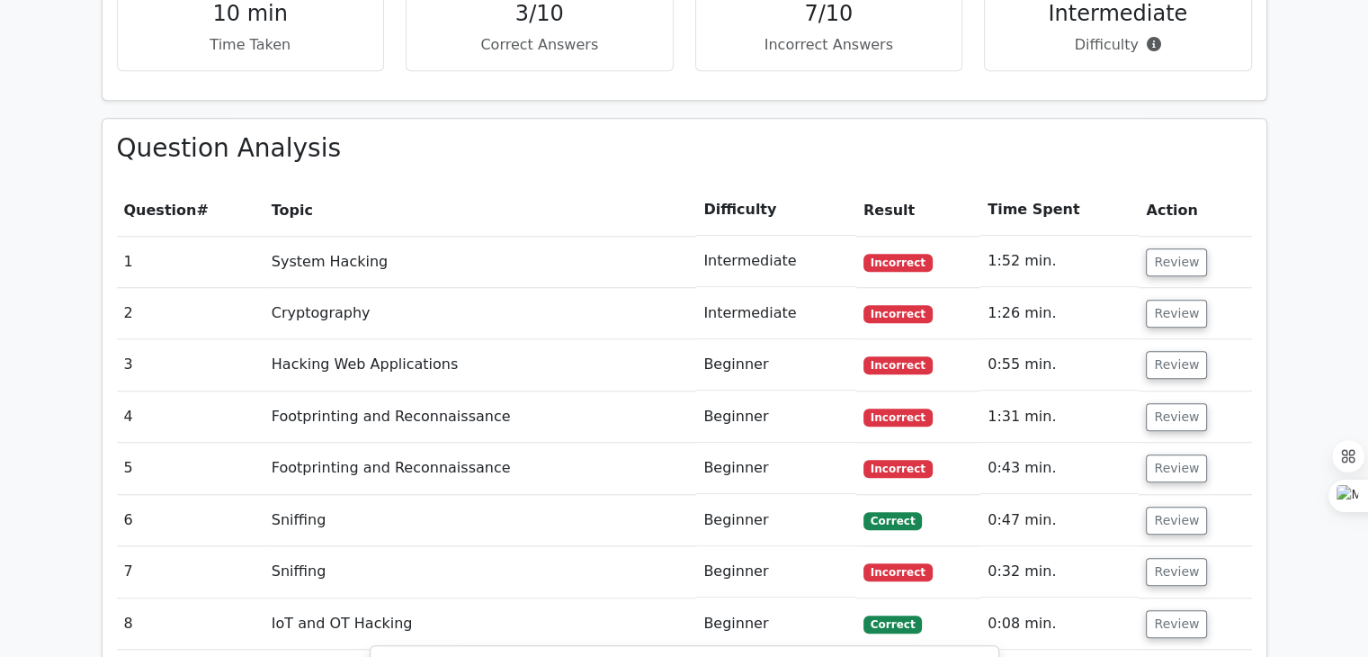
scroll to position [1350, 0]
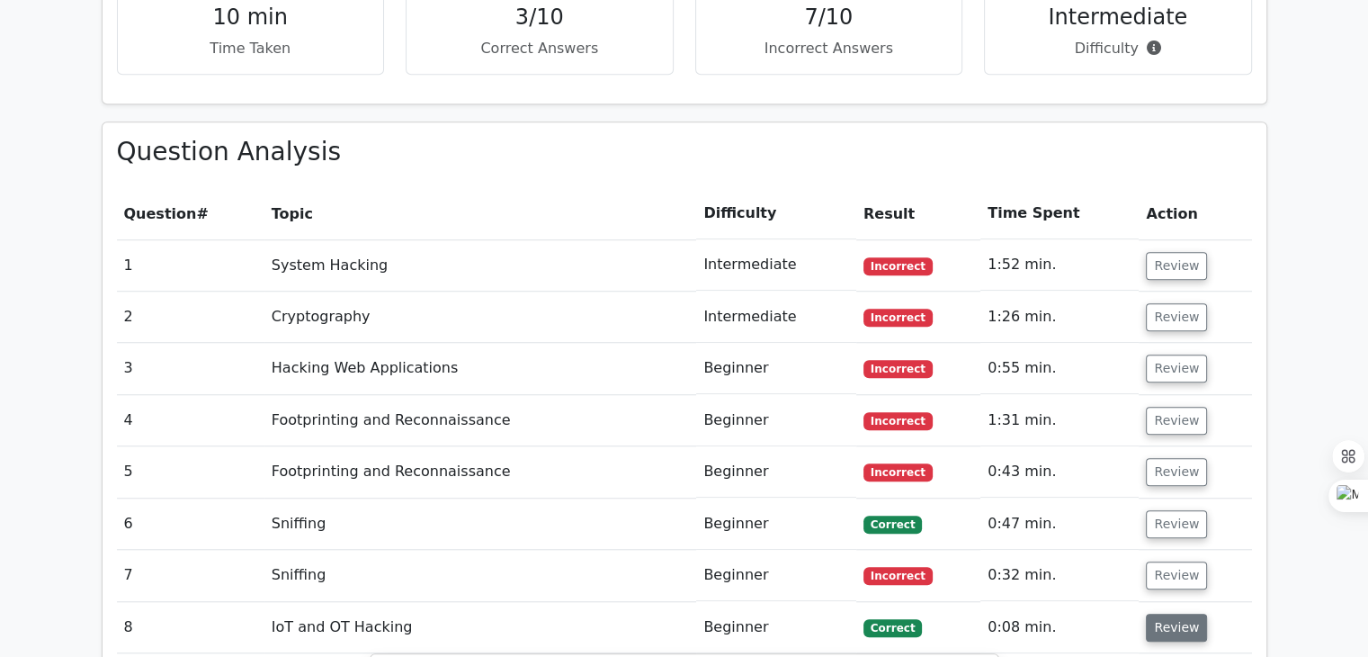
click at [1170, 614] on button "Review" at bounding box center [1176, 628] width 61 height 28
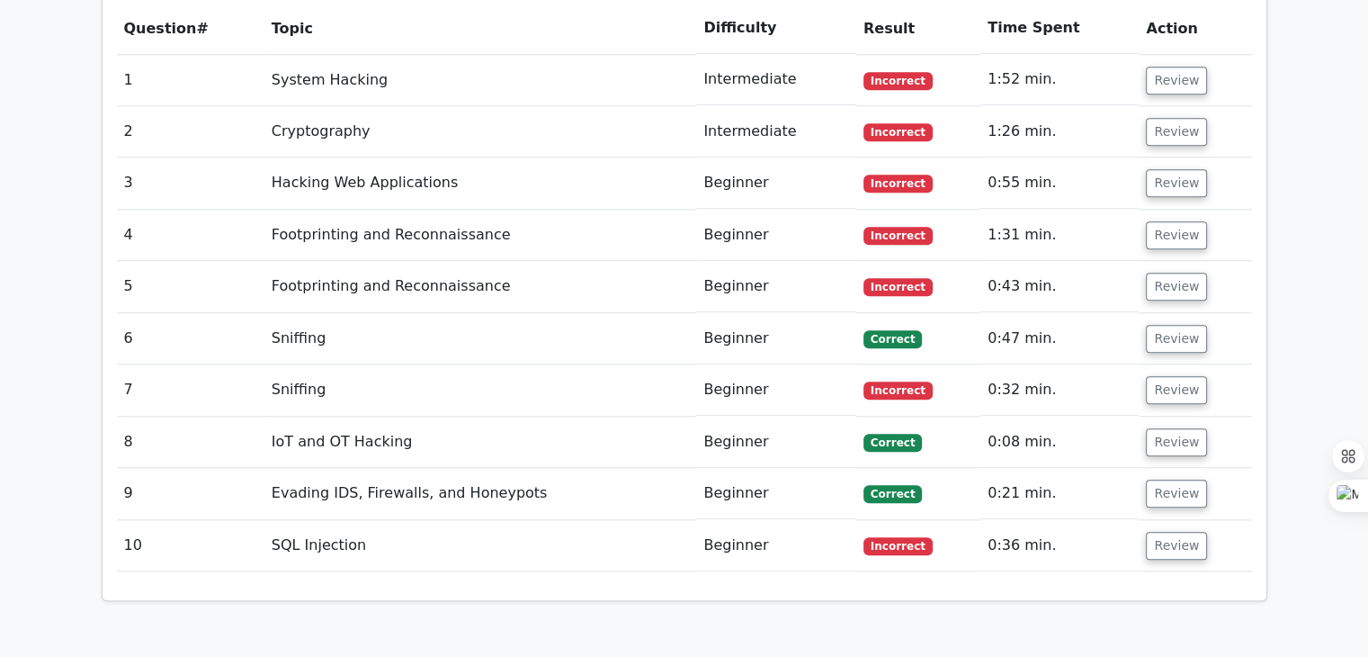
scroll to position [1529, 0]
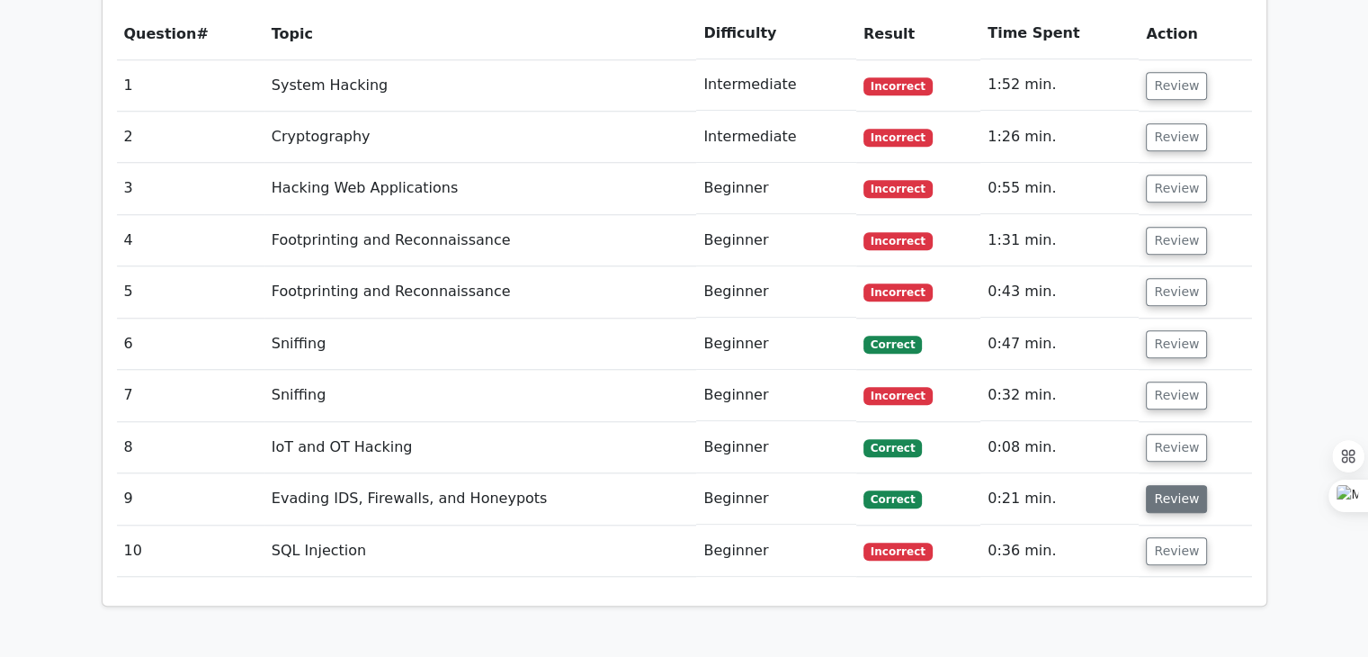
click at [1163, 485] on button "Review" at bounding box center [1176, 499] width 61 height 28
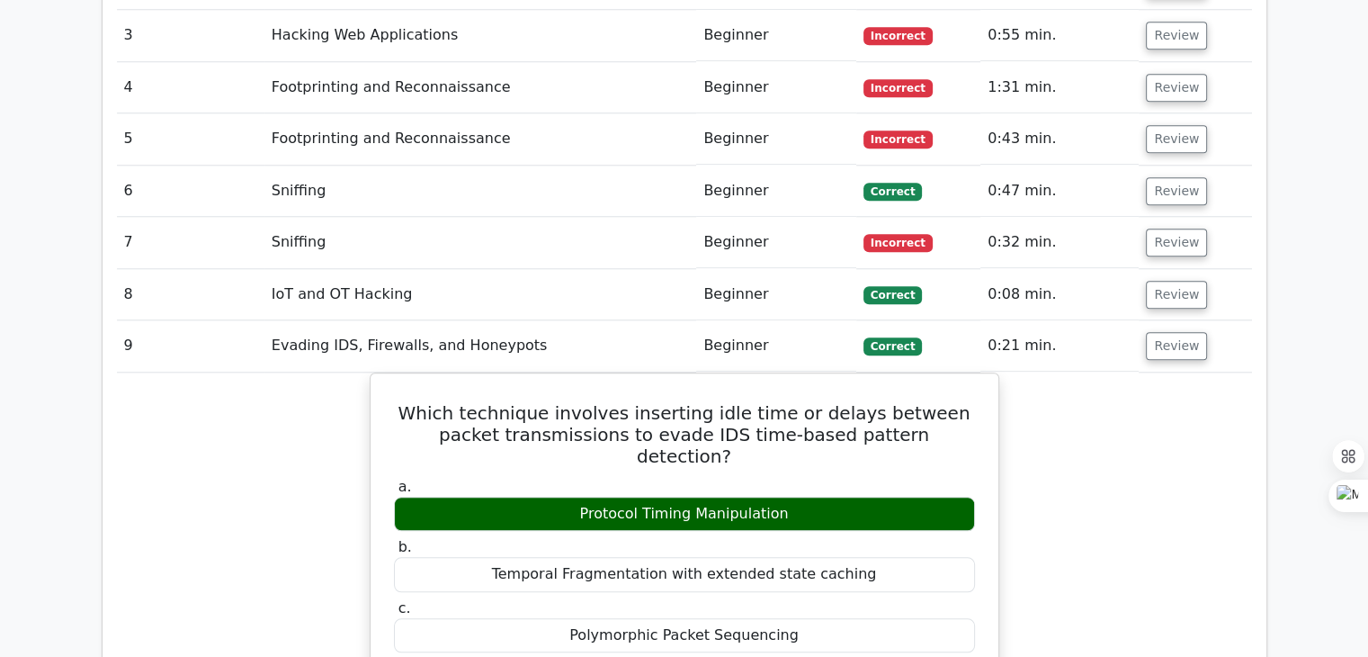
scroll to position [1619, 0]
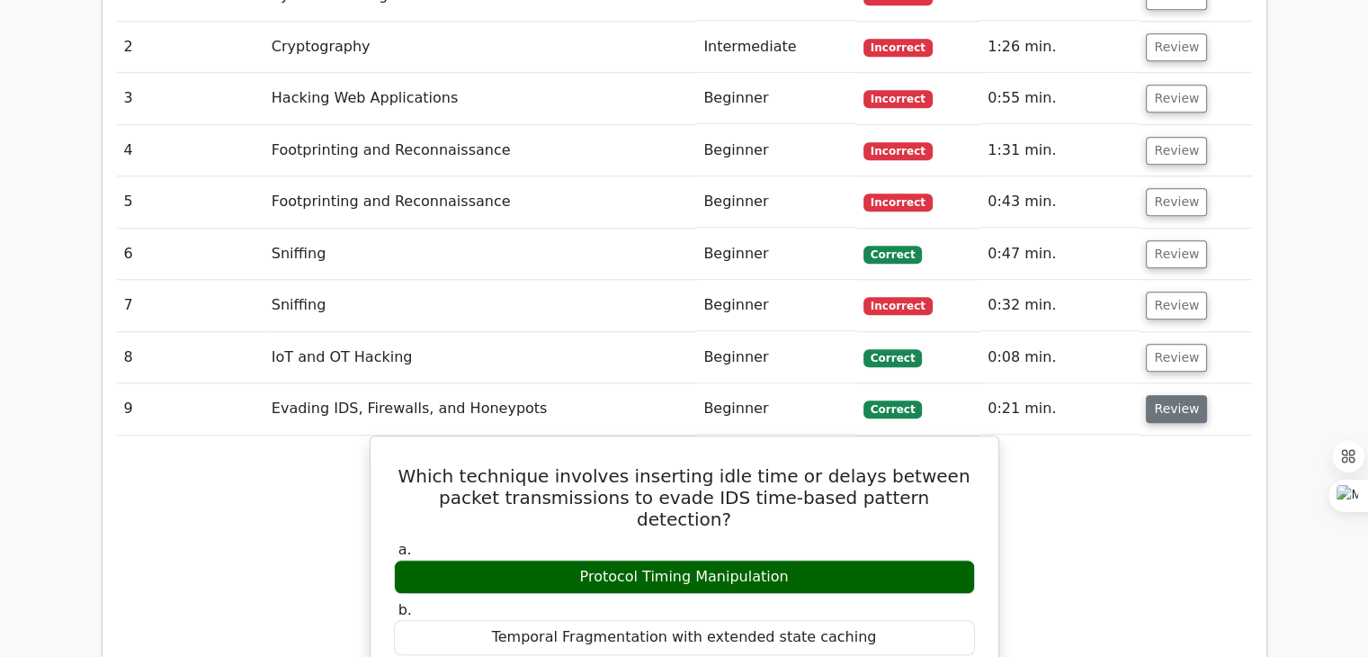
click at [1174, 395] on button "Review" at bounding box center [1176, 409] width 61 height 28
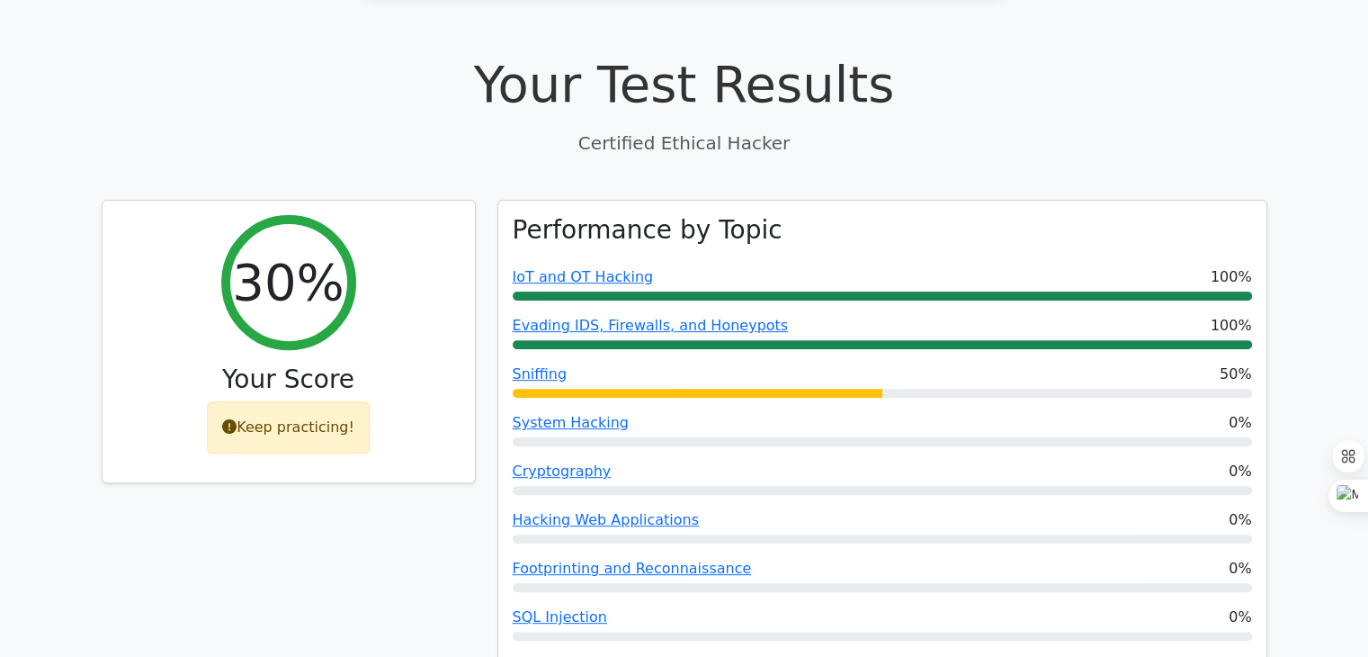
scroll to position [540, 0]
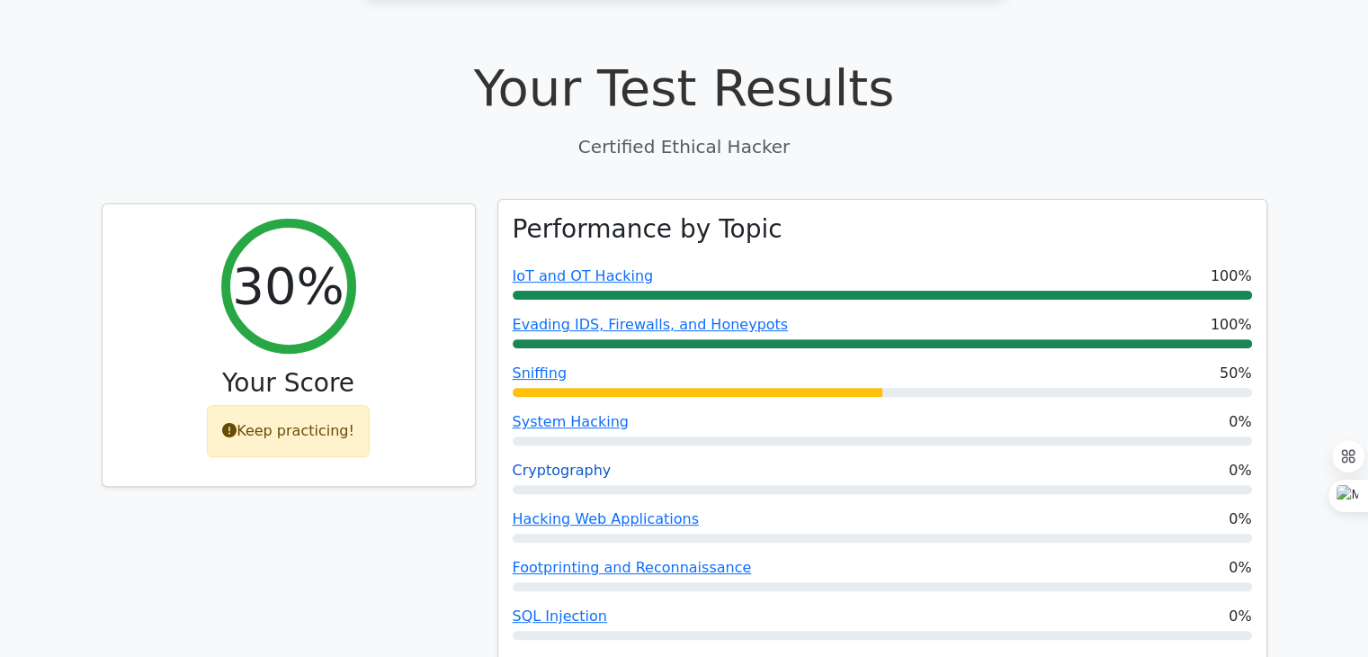
click at [561, 462] on link "Cryptography" at bounding box center [562, 470] width 99 height 17
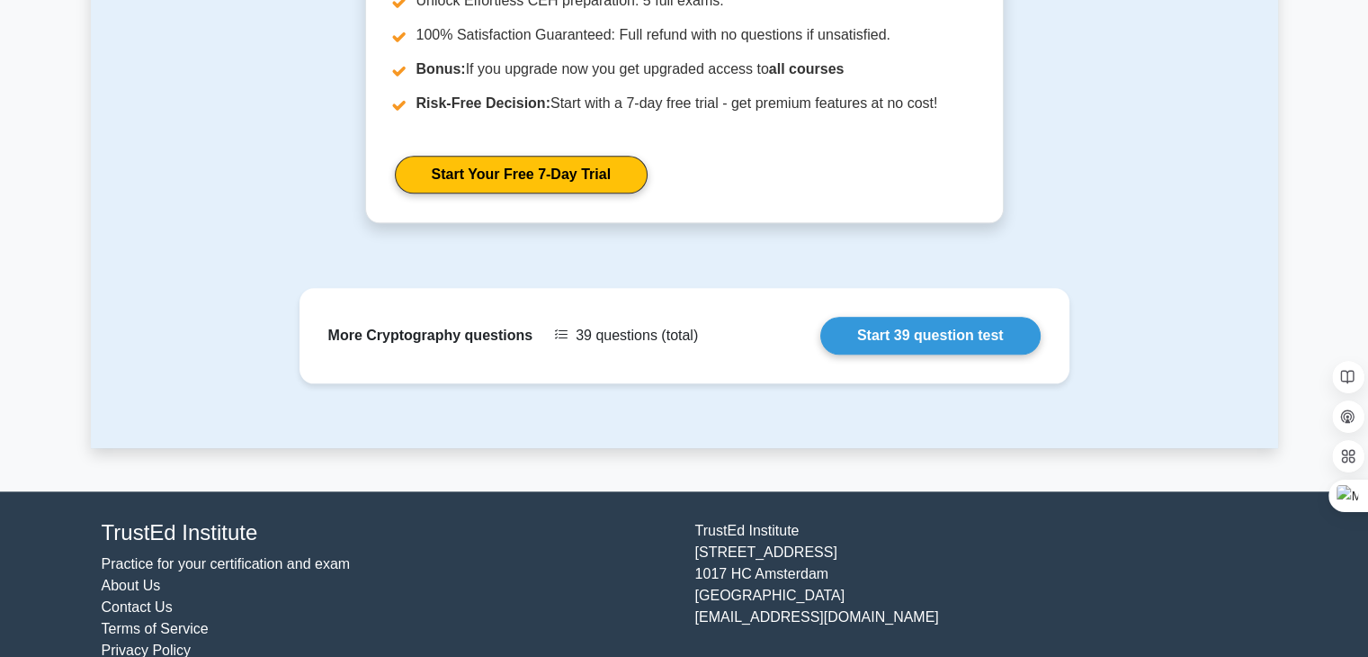
scroll to position [1799, 0]
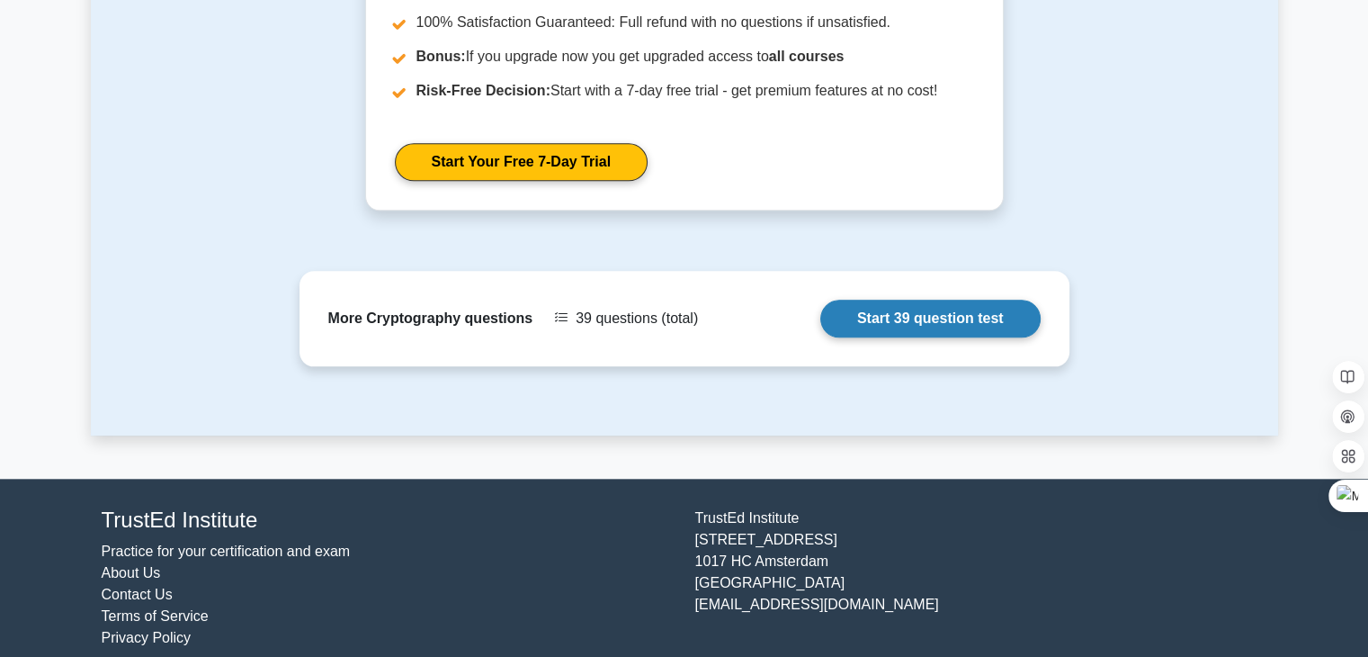
click at [870, 321] on link "Start 39 question test" at bounding box center [931, 319] width 220 height 38
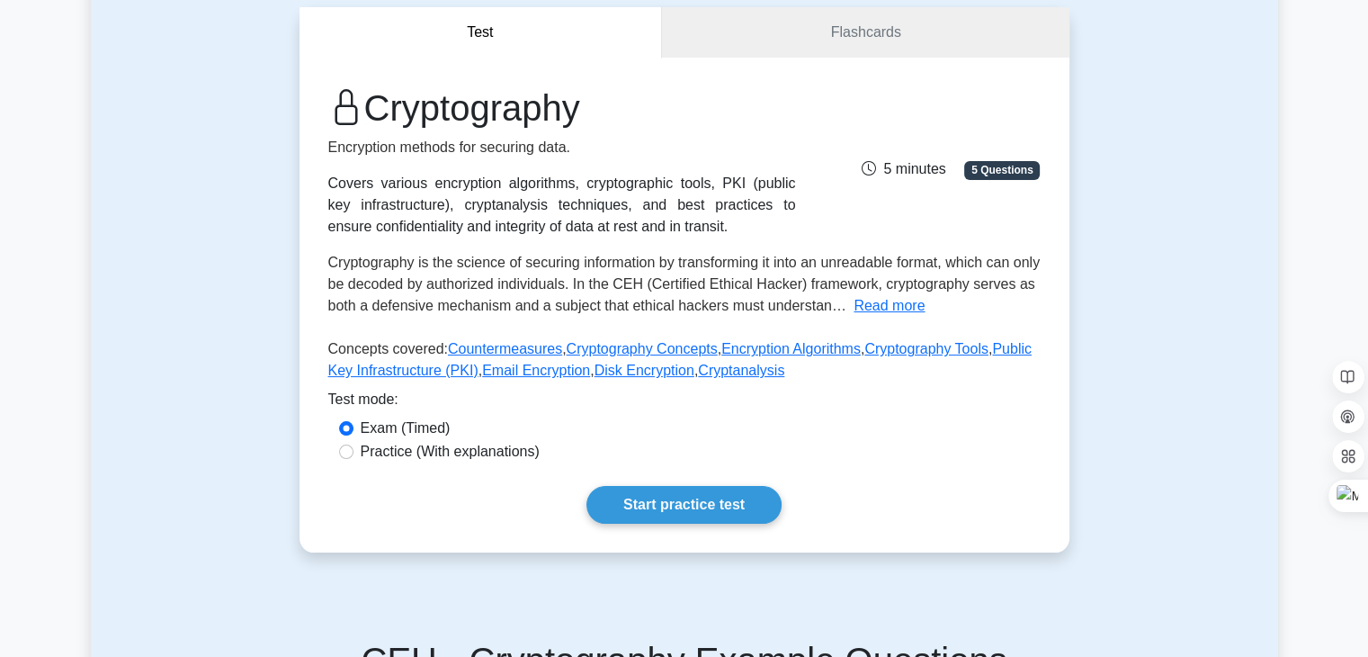
scroll to position [180, 0]
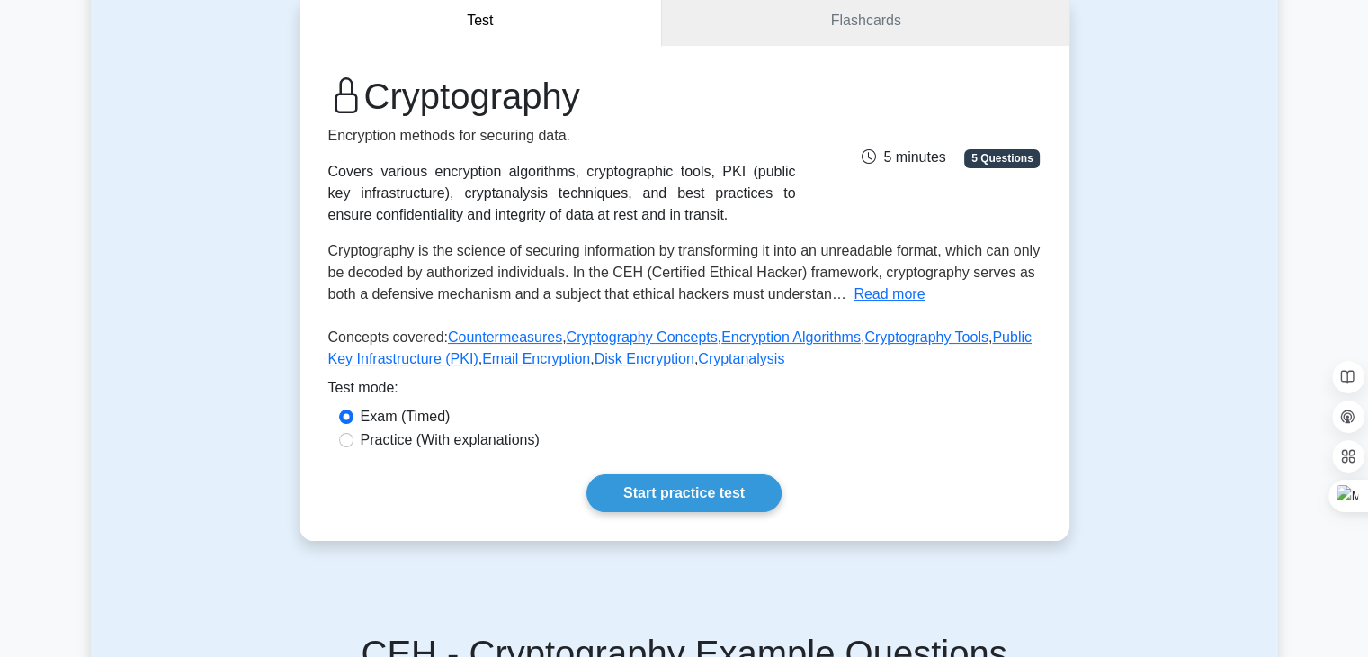
click at [367, 439] on label "Practice (With explanations)" at bounding box center [450, 440] width 179 height 22
click at [354, 439] on input "Practice (With explanations)" at bounding box center [346, 440] width 14 height 14
radio input "true"
click at [356, 418] on div "Exam (Timed)" at bounding box center [684, 417] width 691 height 22
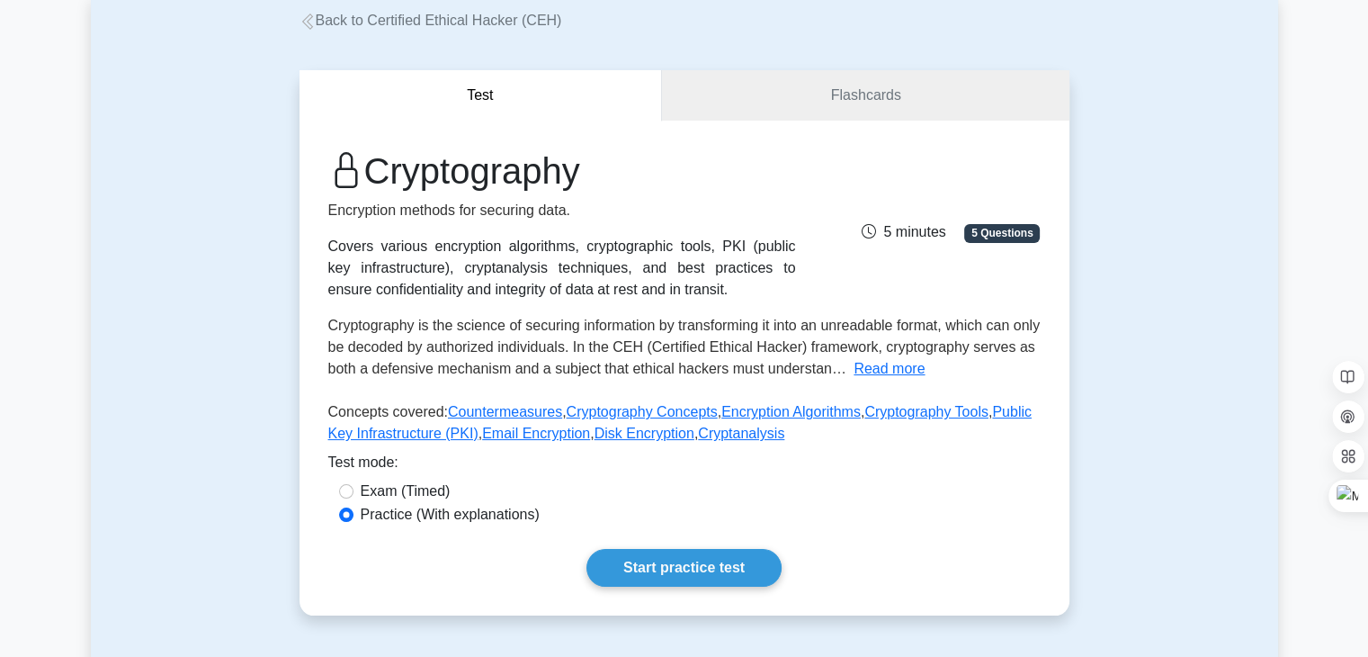
scroll to position [0, 0]
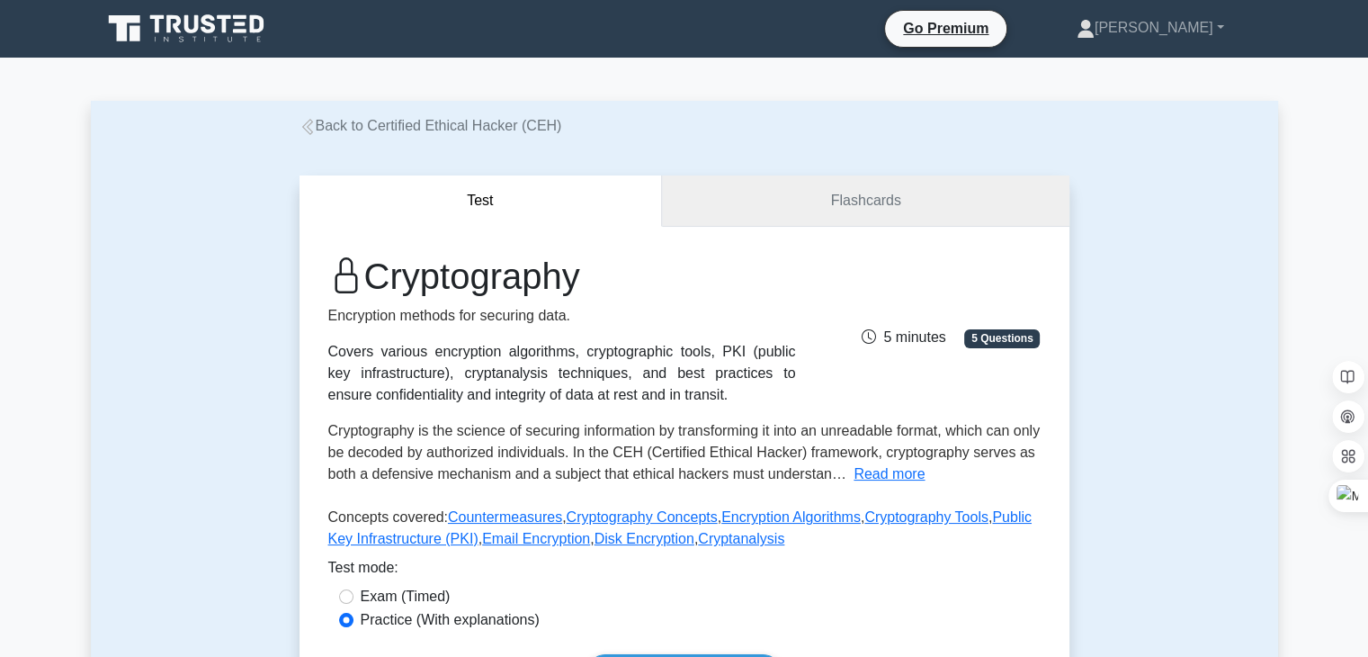
click at [775, 185] on link "Flashcards" at bounding box center [865, 200] width 407 height 51
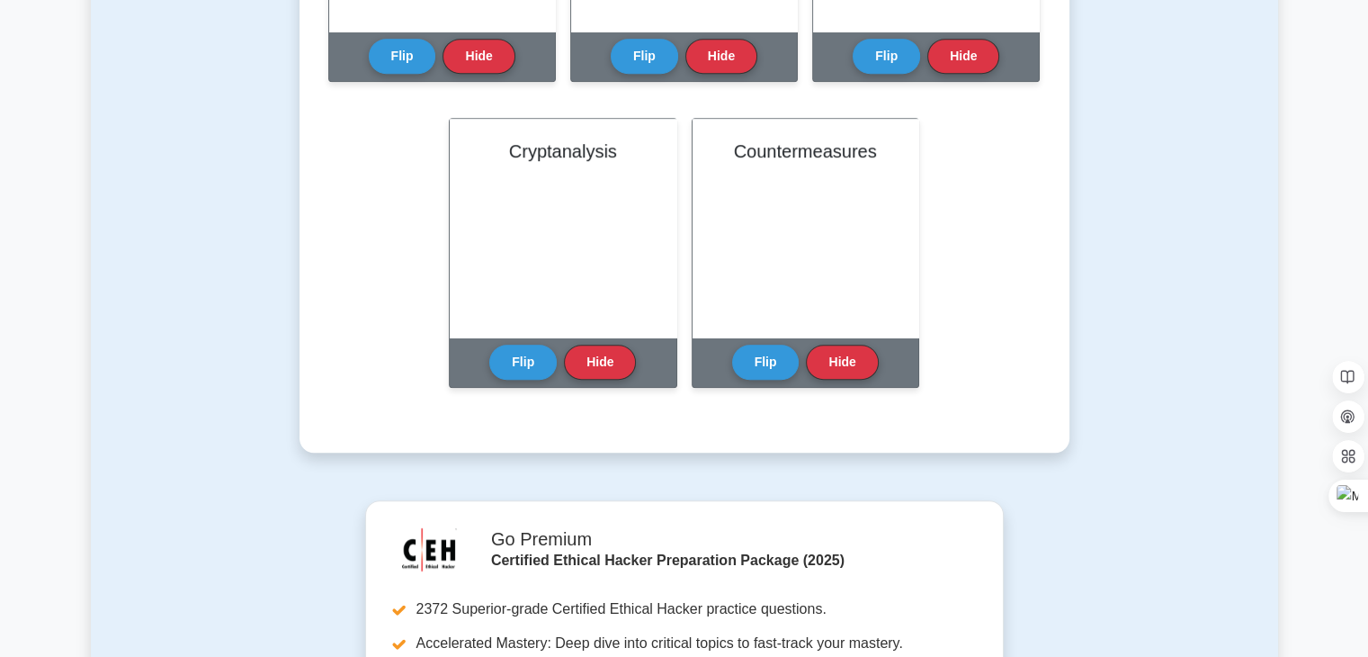
scroll to position [900, 0]
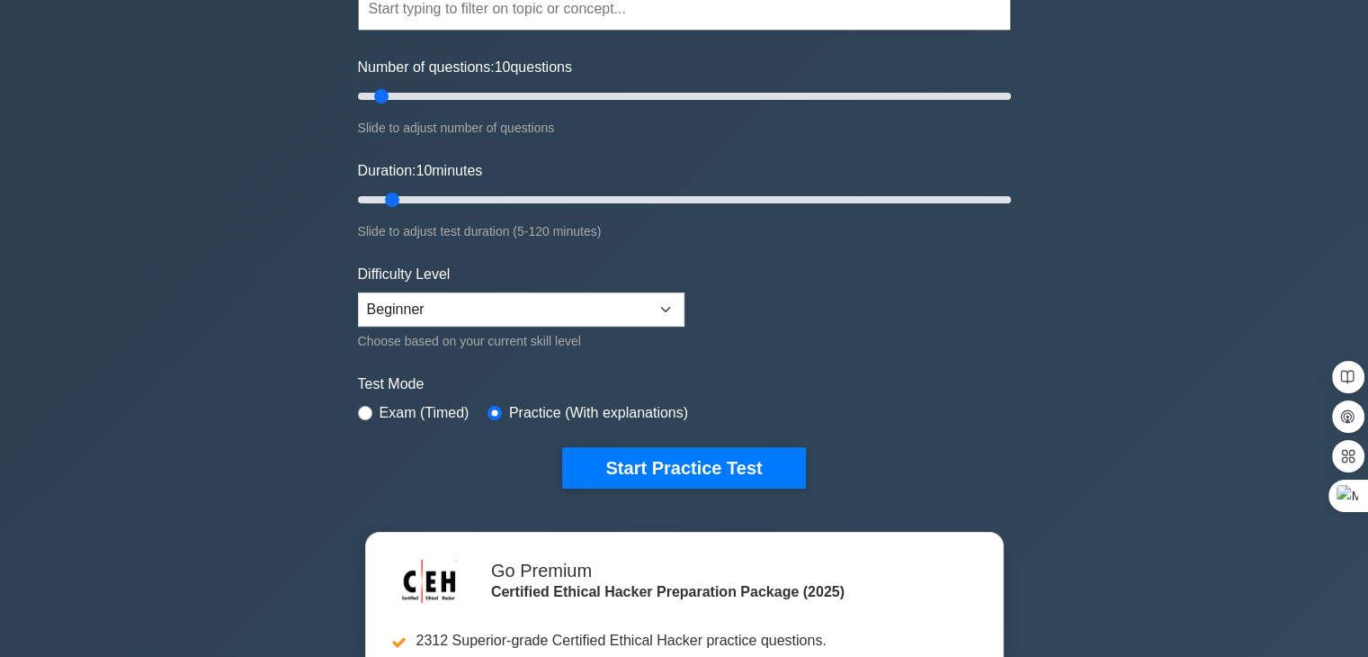
scroll to position [270, 0]
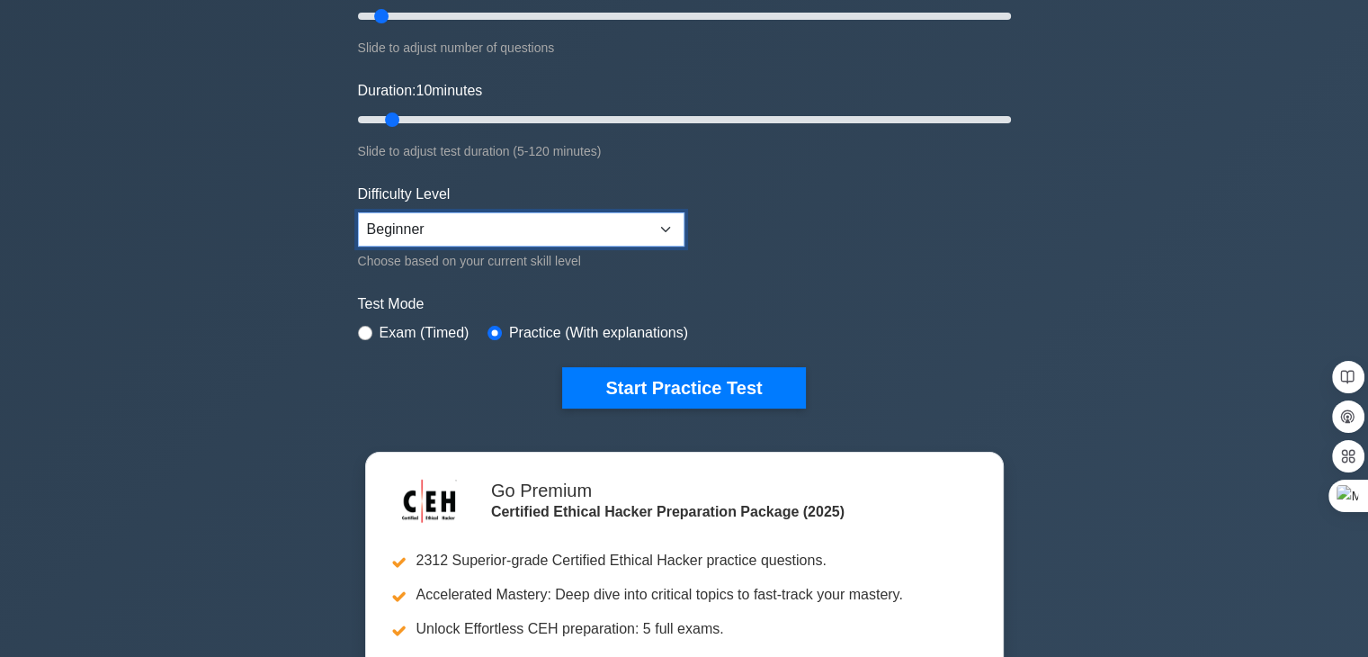
click at [482, 230] on select "Beginner Intermediate Expert" at bounding box center [521, 229] width 327 height 34
click at [552, 220] on select "Beginner Intermediate Expert" at bounding box center [521, 229] width 327 height 34
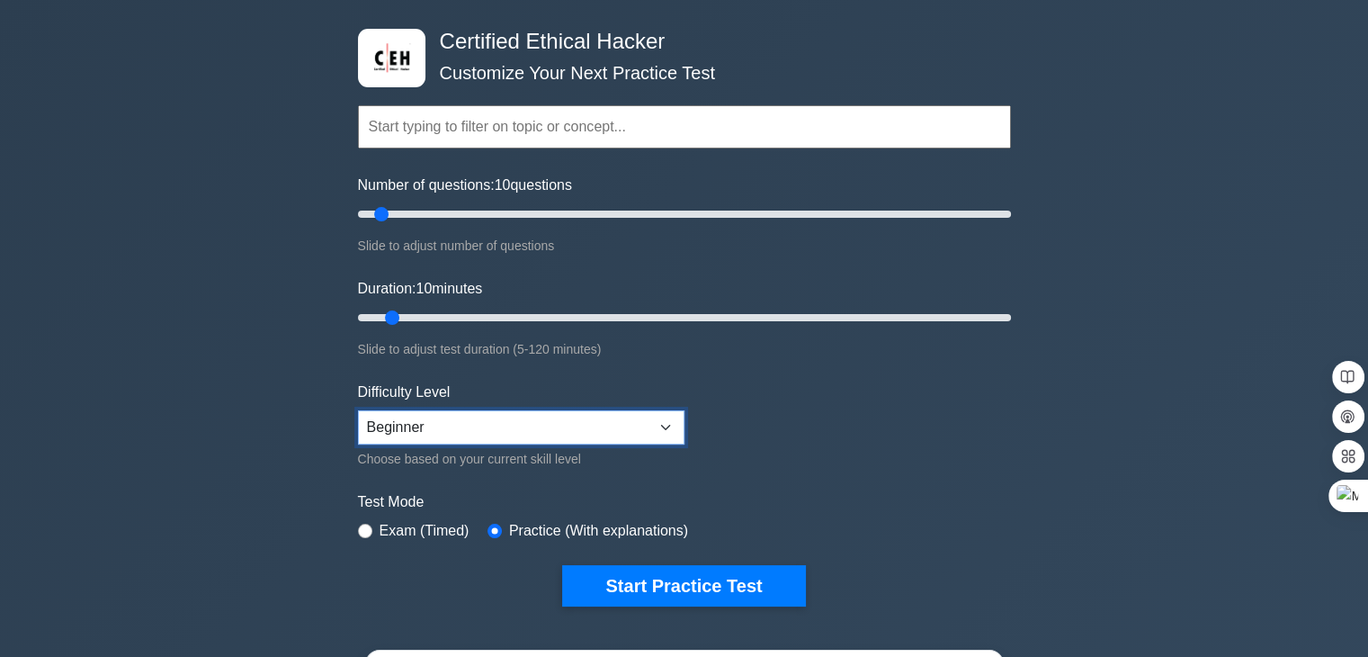
scroll to position [0, 0]
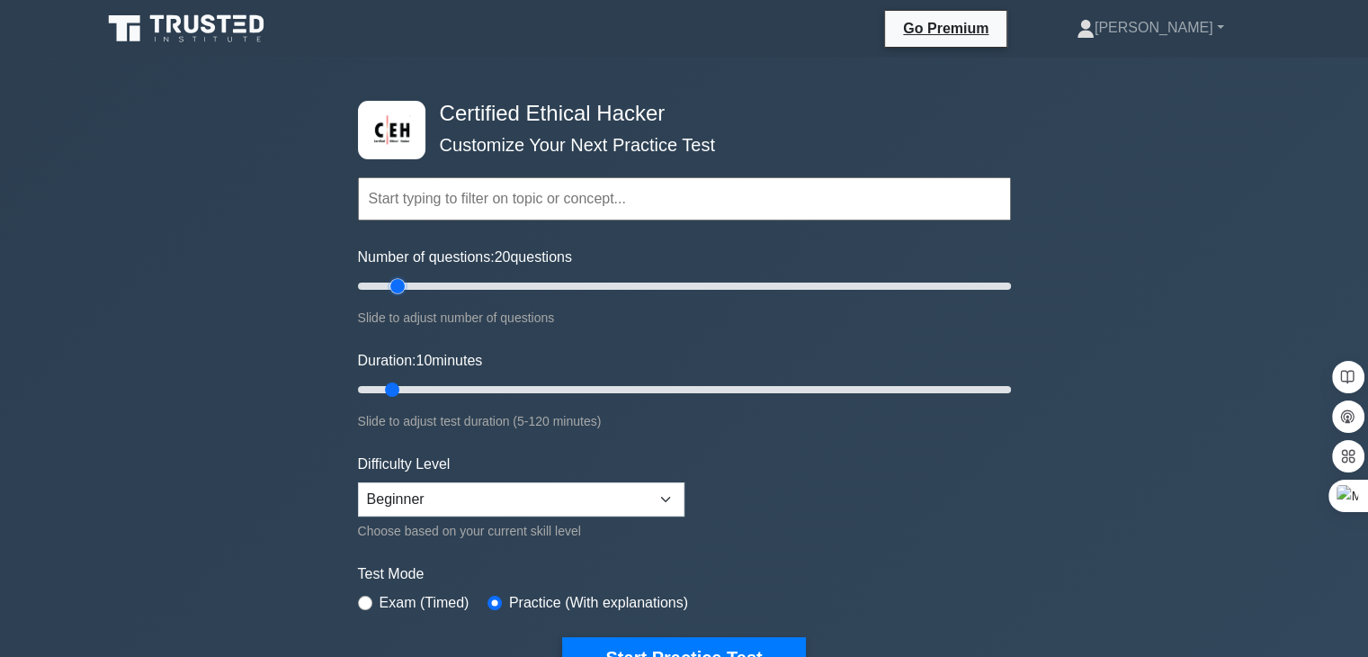
type input "10"
click at [381, 275] on input "Number of questions: 10 questions" at bounding box center [684, 286] width 653 height 22
